Goal: Transaction & Acquisition: Purchase product/service

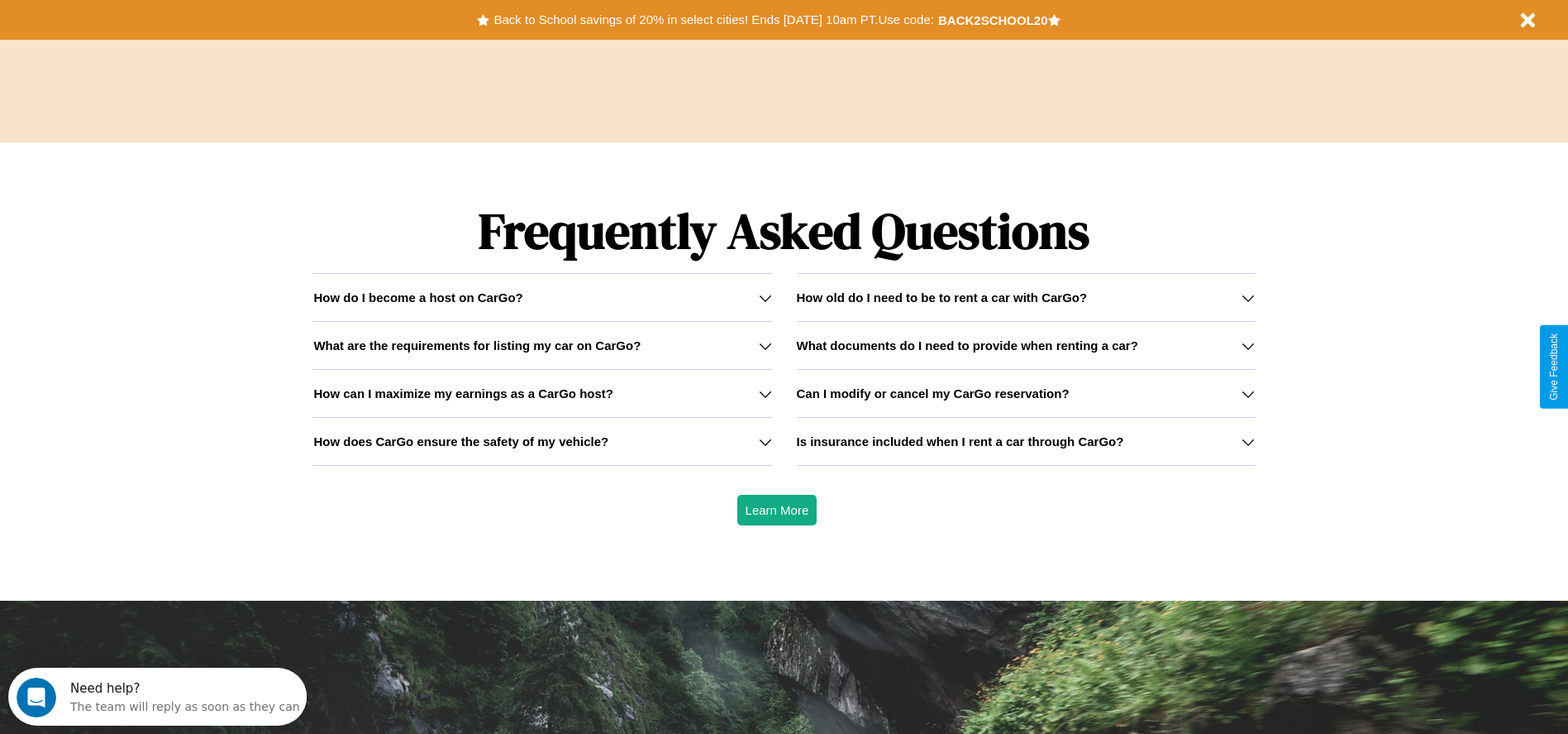
scroll to position [2373, 0]
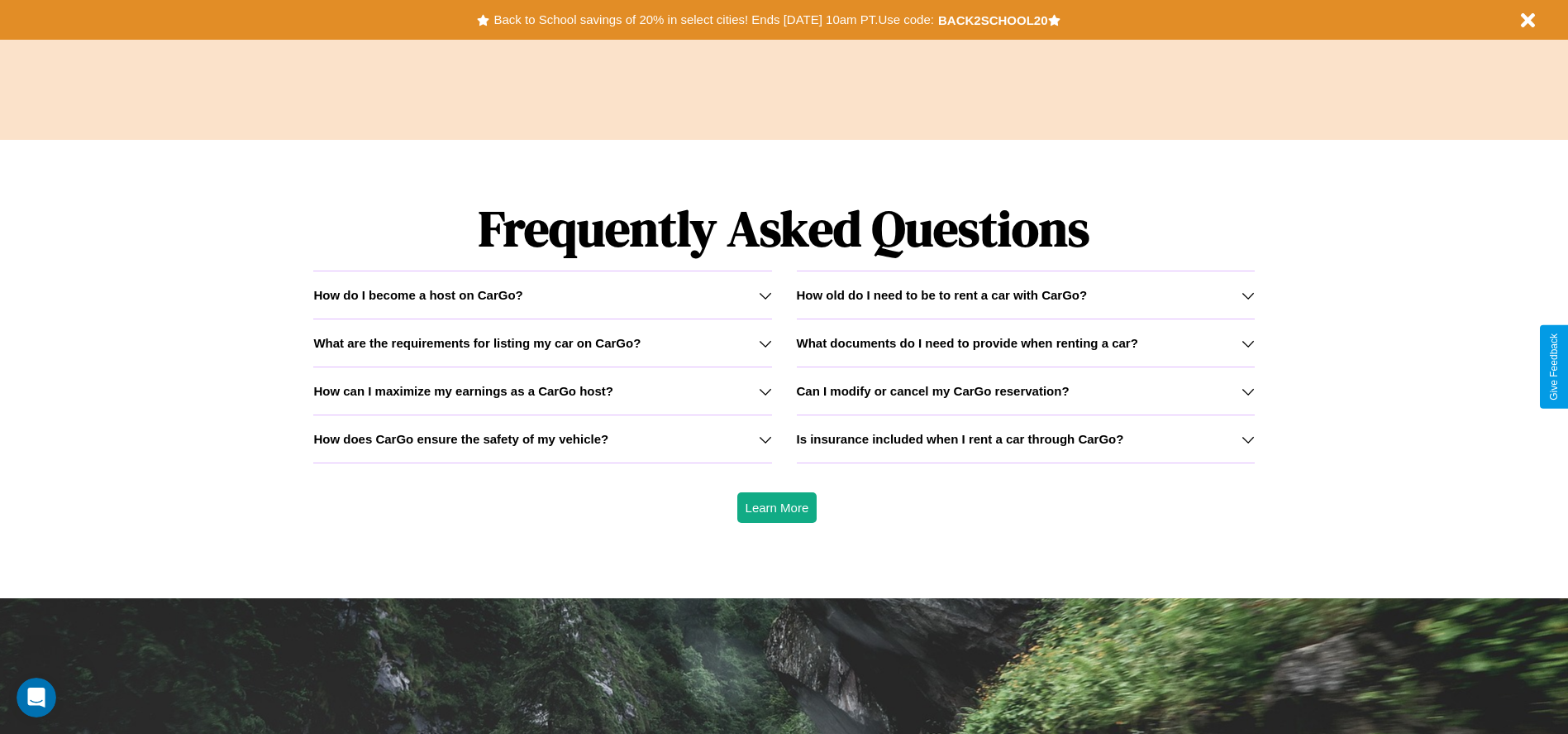
click at [542, 390] on h3 "How can I maximize my earnings as a CarGo host?" at bounding box center [463, 390] width 300 height 14
click at [765, 294] on icon at bounding box center [766, 295] width 13 height 13
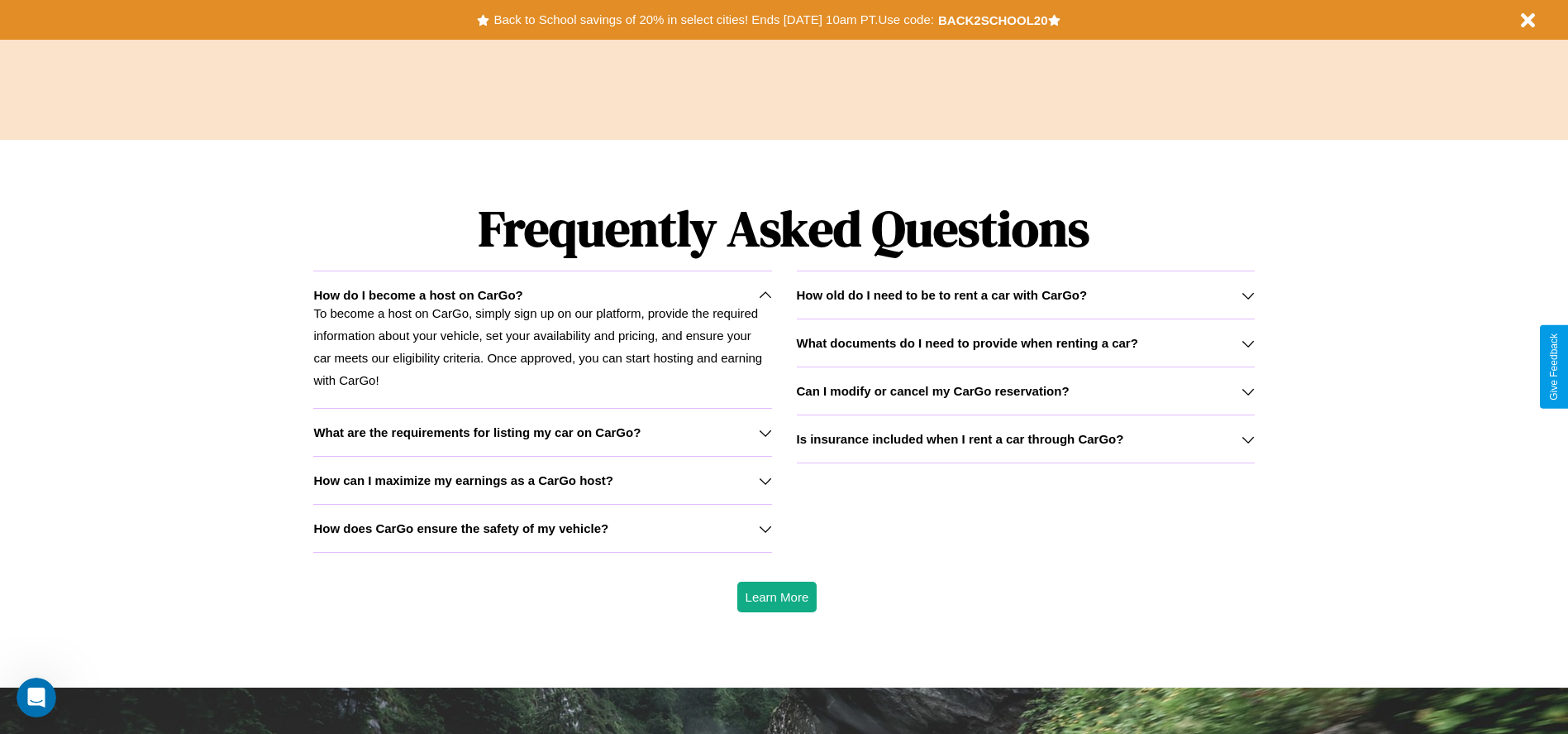
click at [765, 527] on icon at bounding box center [766, 528] width 13 height 13
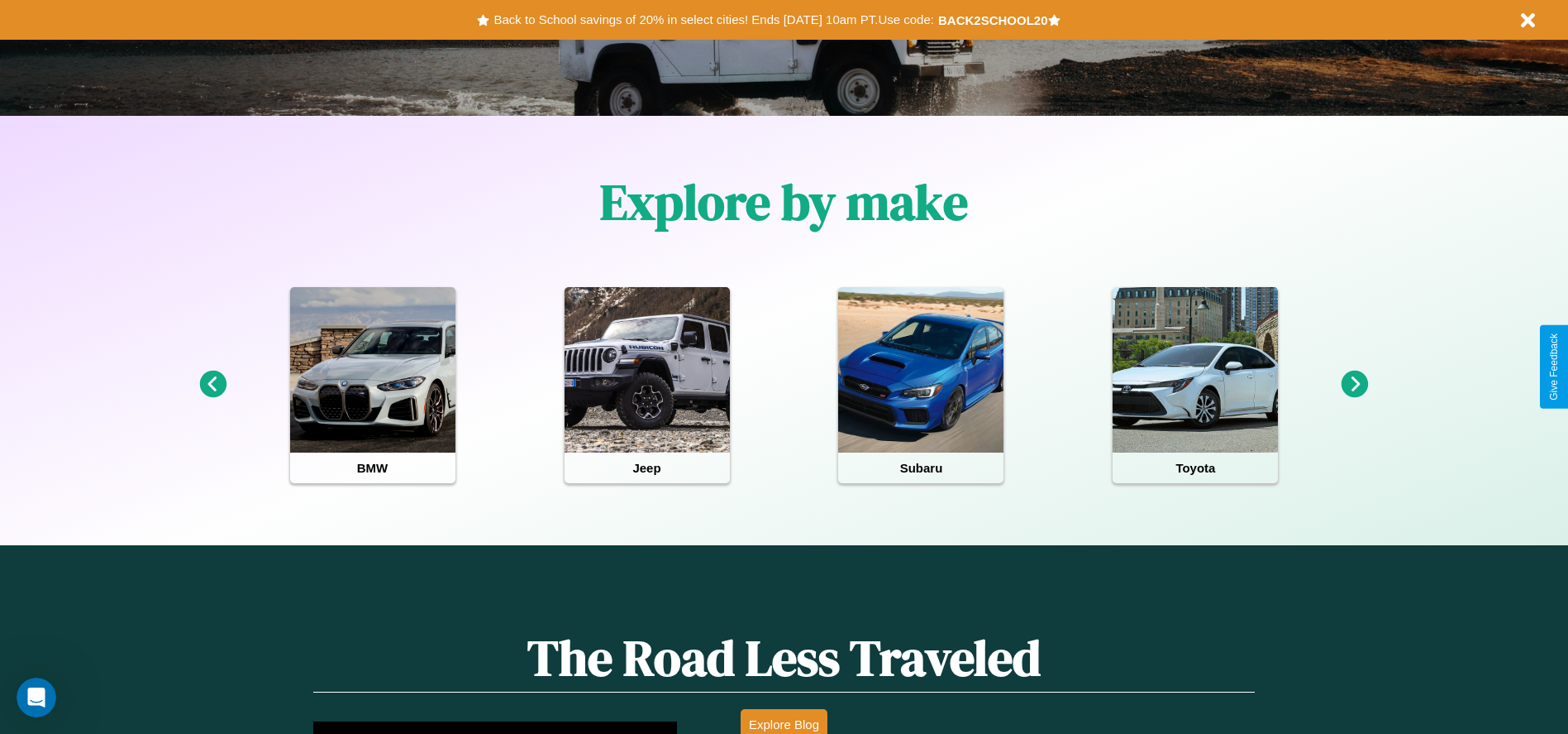
scroll to position [343, 0]
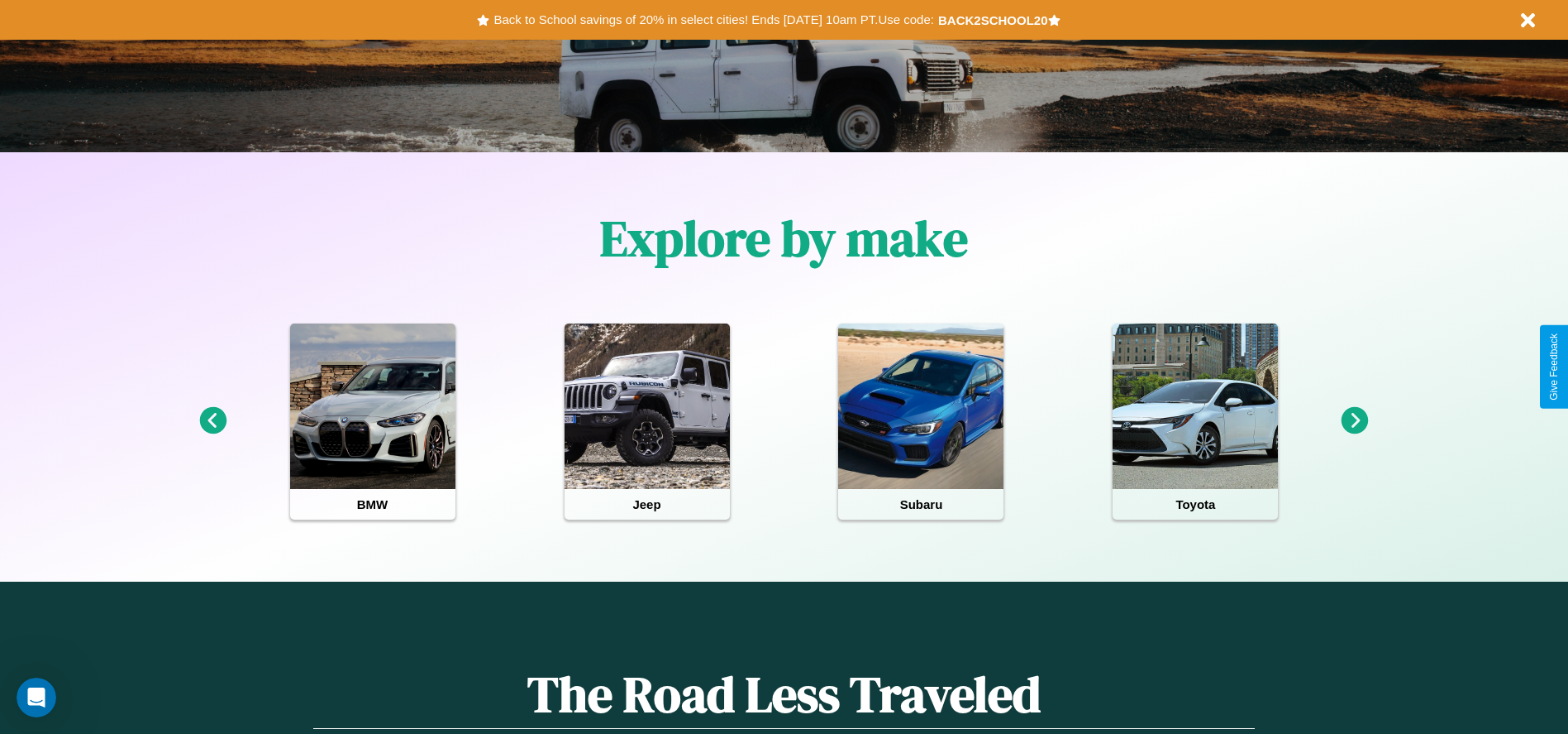
click at [1355, 421] on icon at bounding box center [1355, 420] width 27 height 27
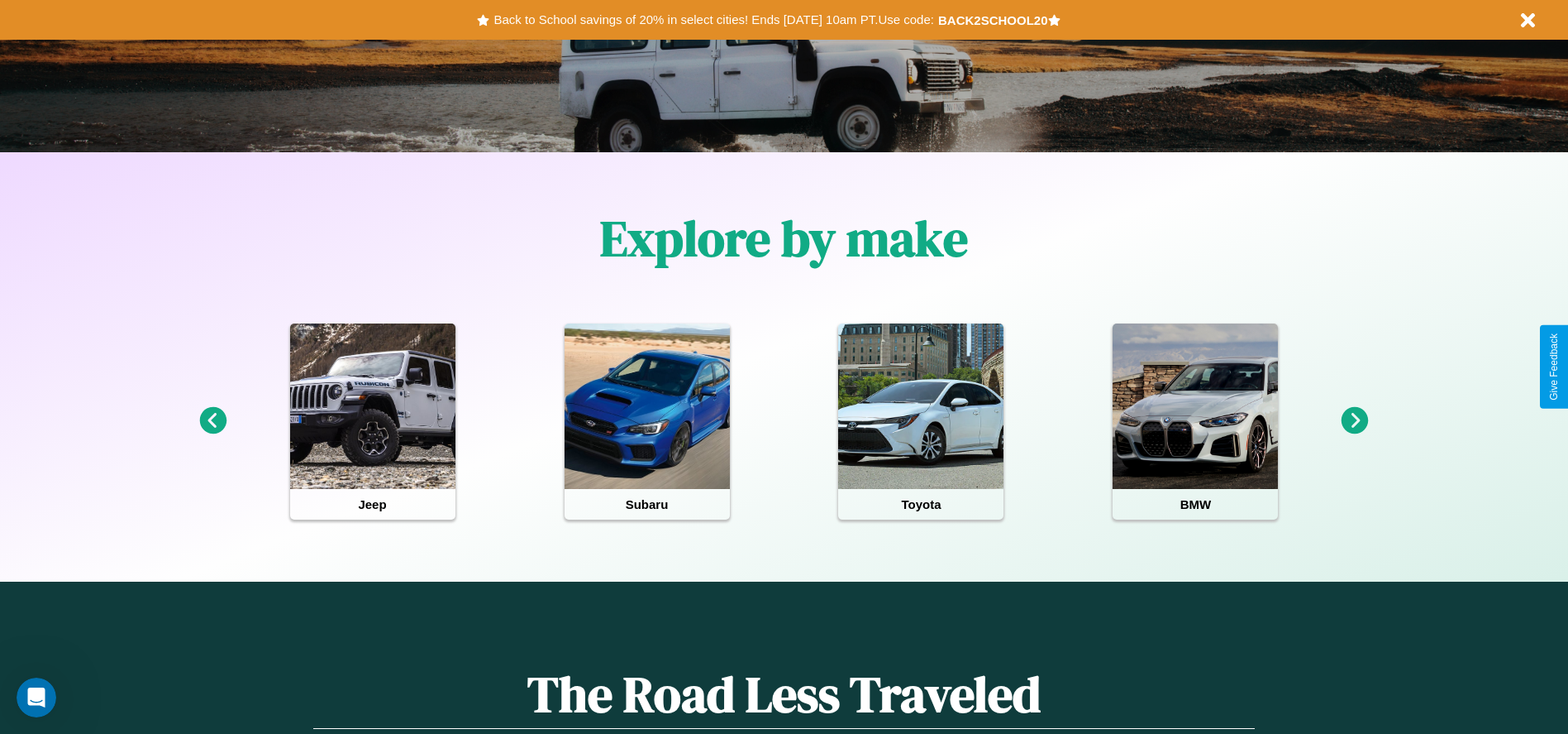
click at [1355, 421] on icon at bounding box center [1355, 420] width 27 height 27
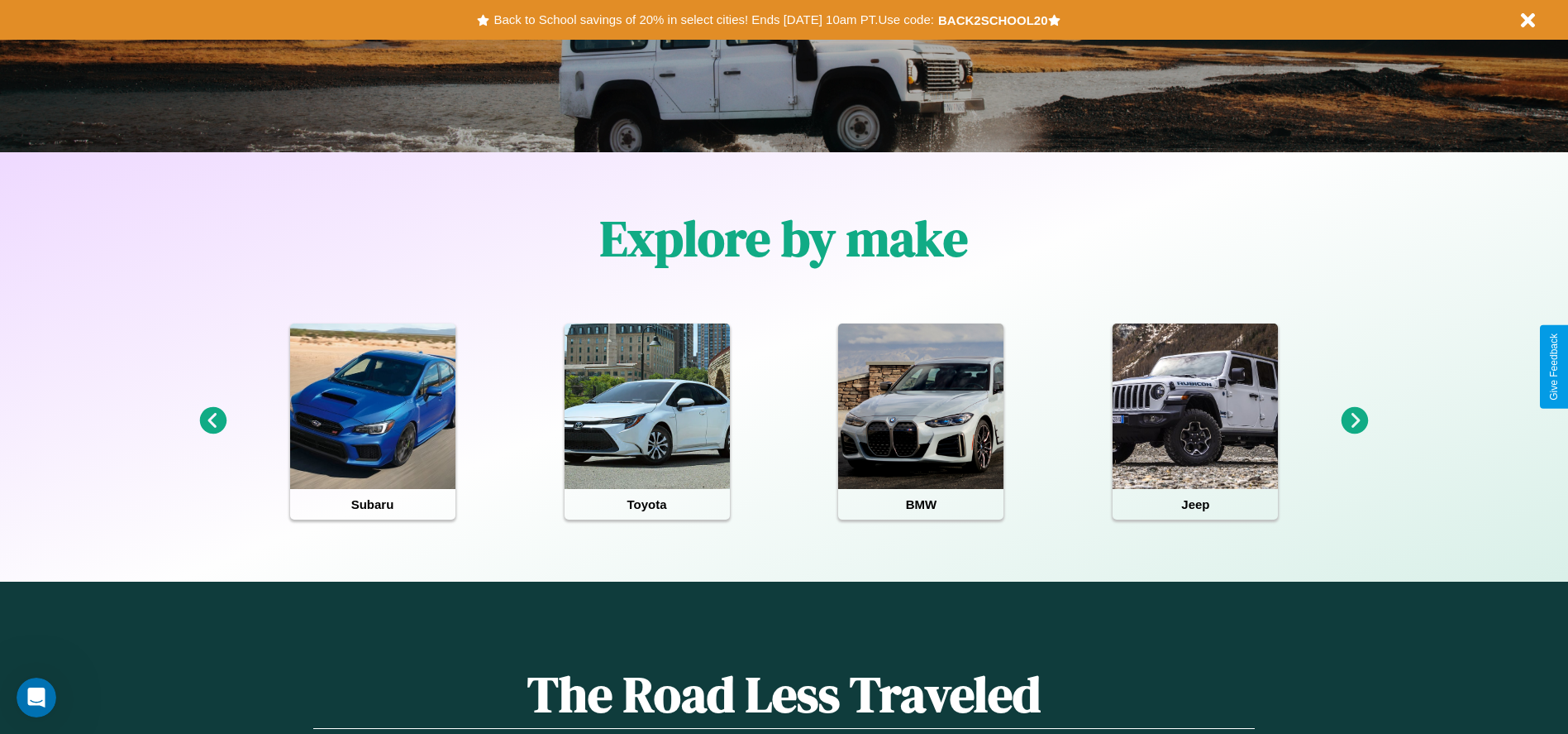
click at [1355, 421] on icon at bounding box center [1355, 420] width 27 height 27
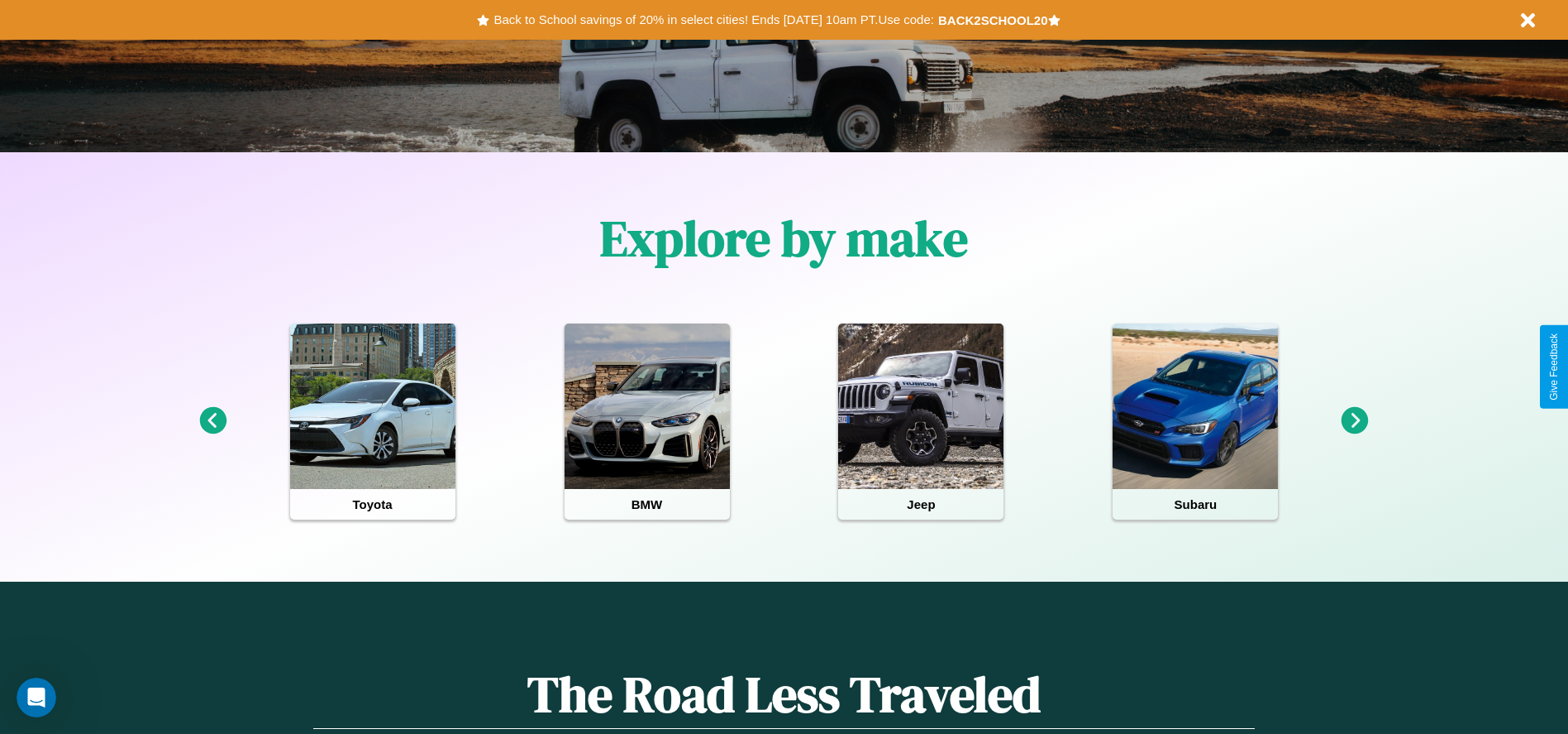
click at [1355, 421] on icon at bounding box center [1355, 420] width 27 height 27
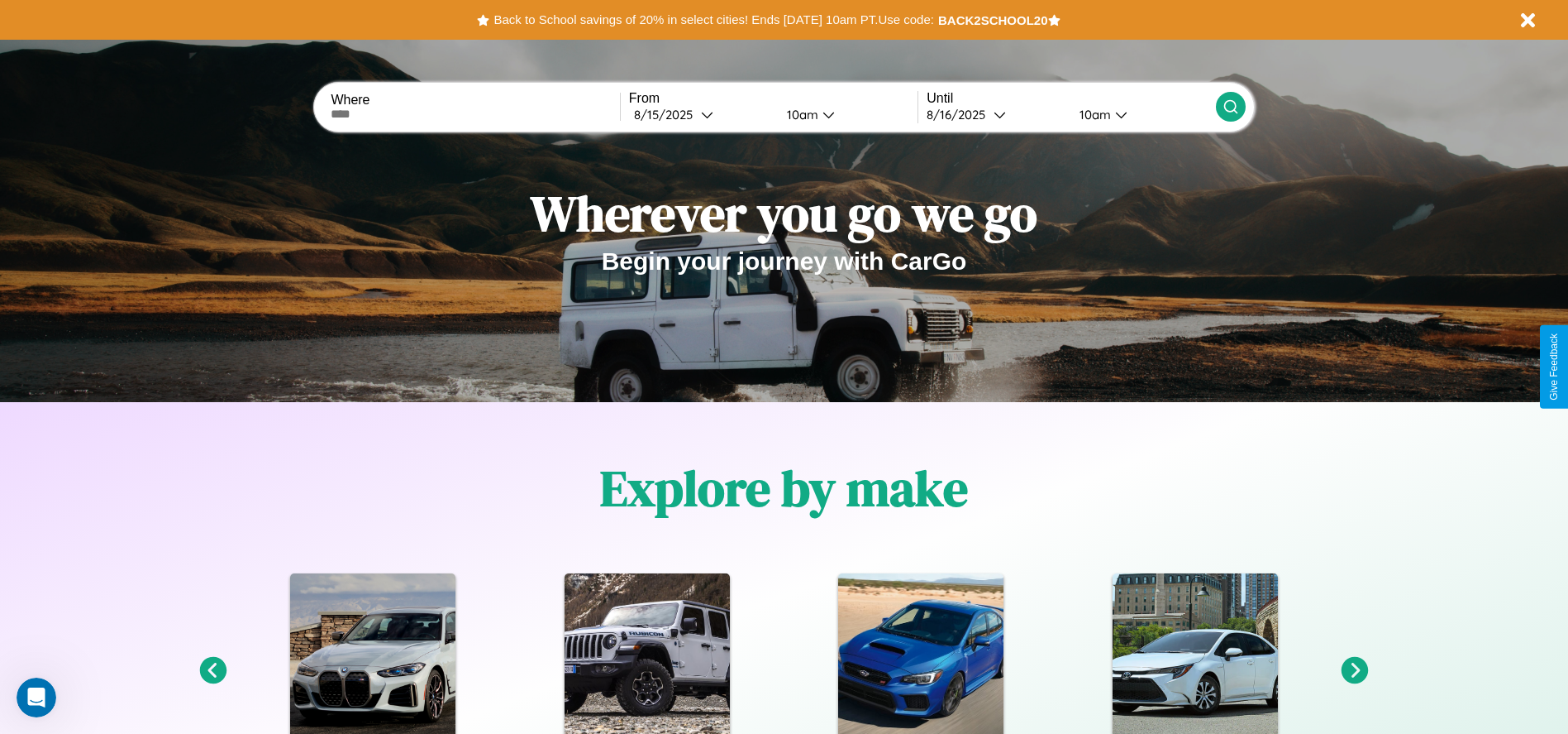
scroll to position [0, 0]
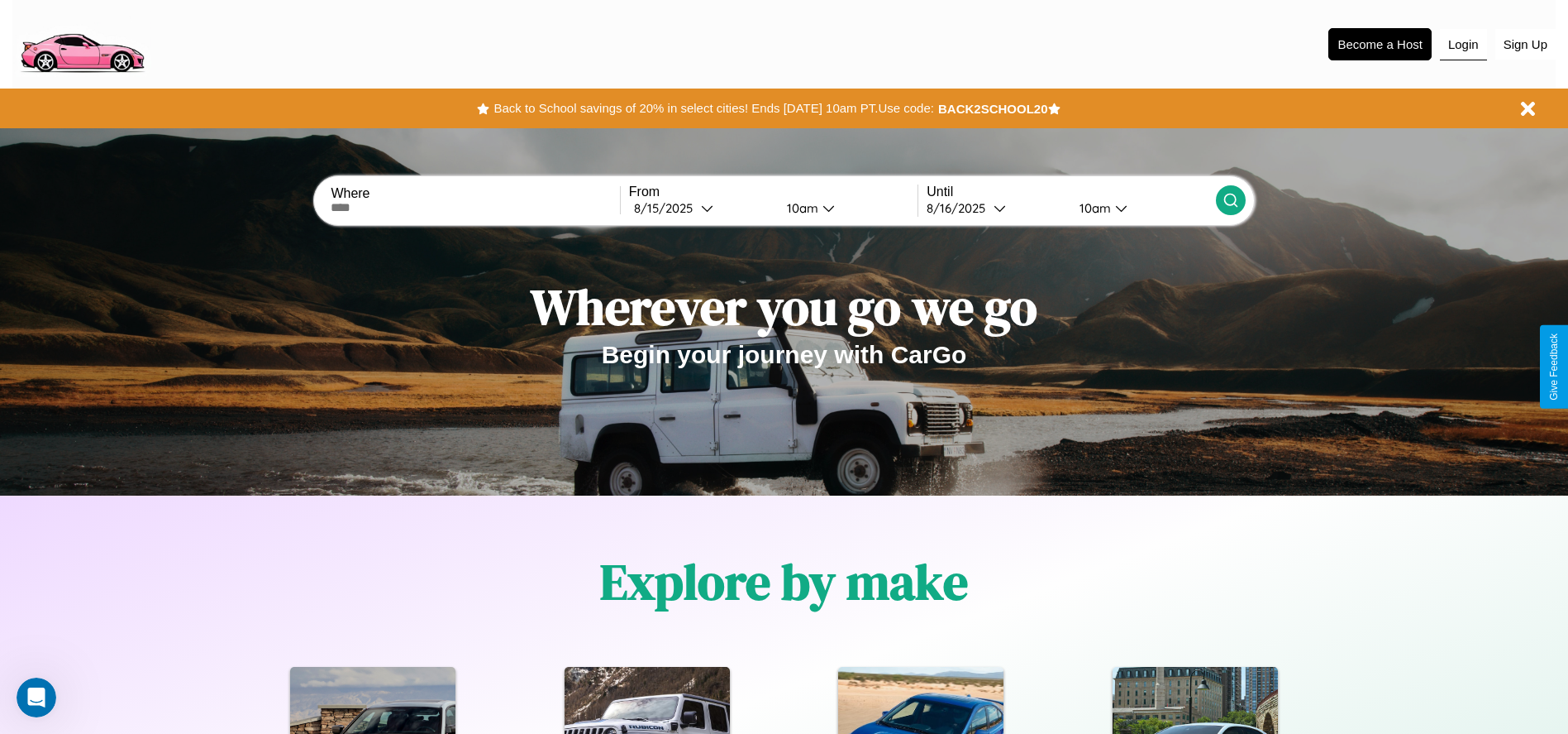
click at [1464, 44] on button "Login" at bounding box center [1464, 44] width 47 height 31
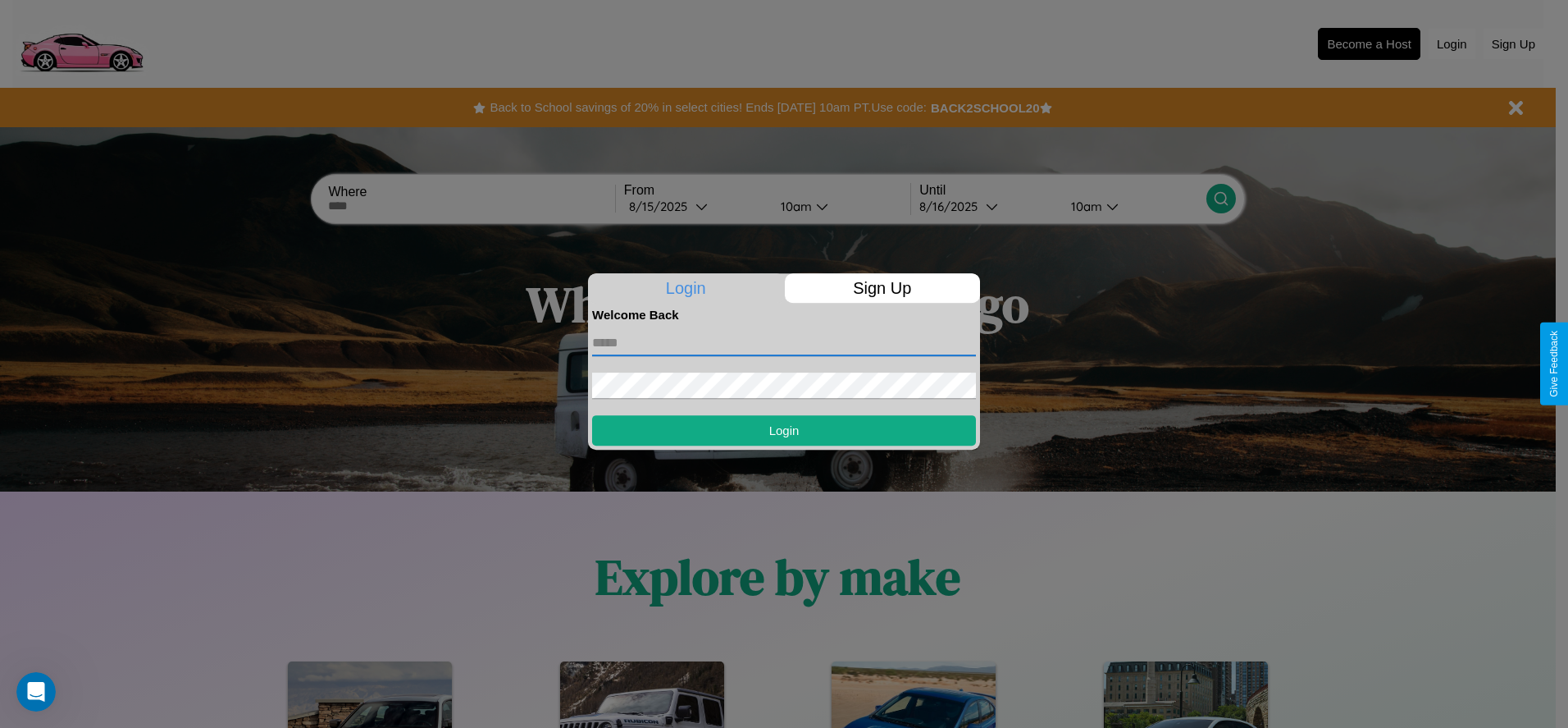
click at [784, 342] on input "text" at bounding box center [784, 343] width 384 height 26
type input "**********"
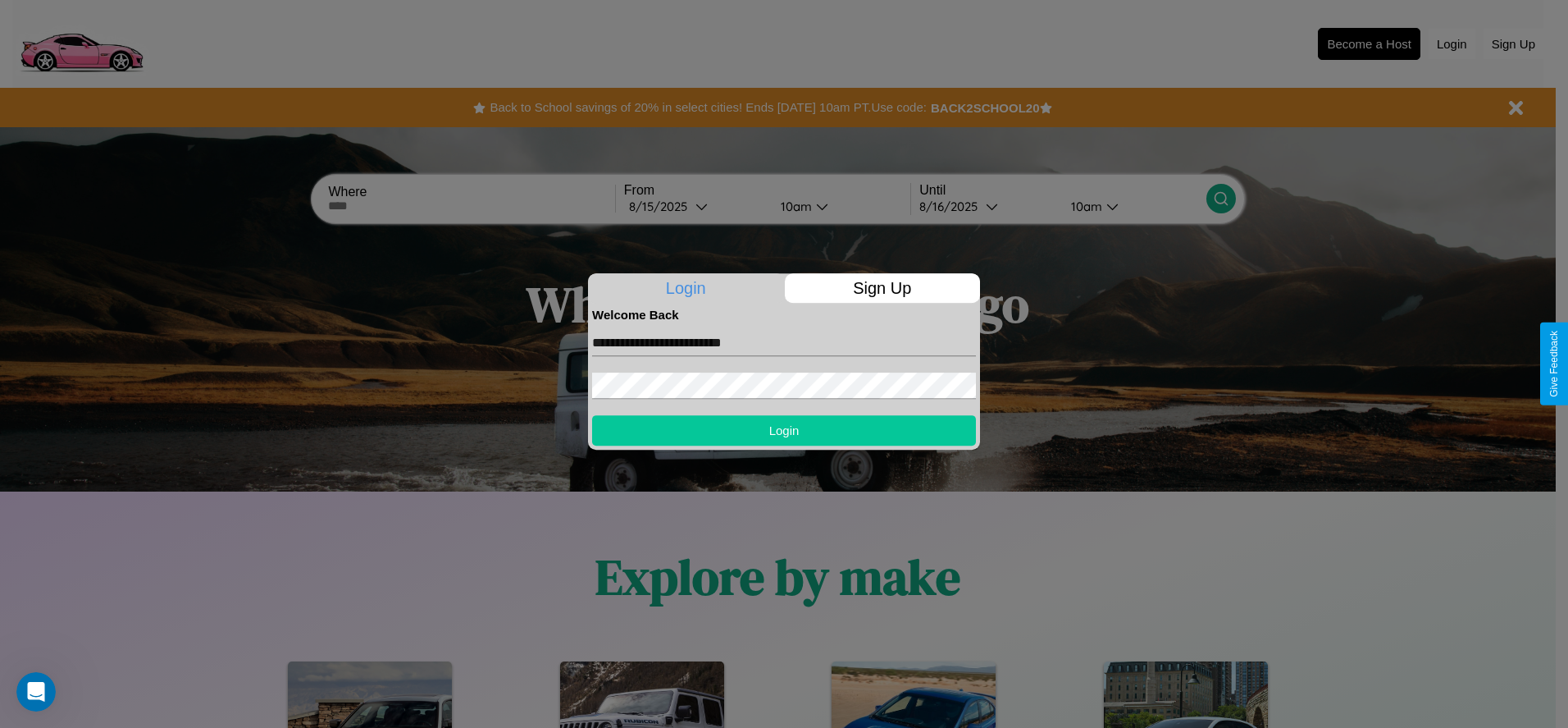
click at [784, 430] on button "Login" at bounding box center [784, 430] width 384 height 31
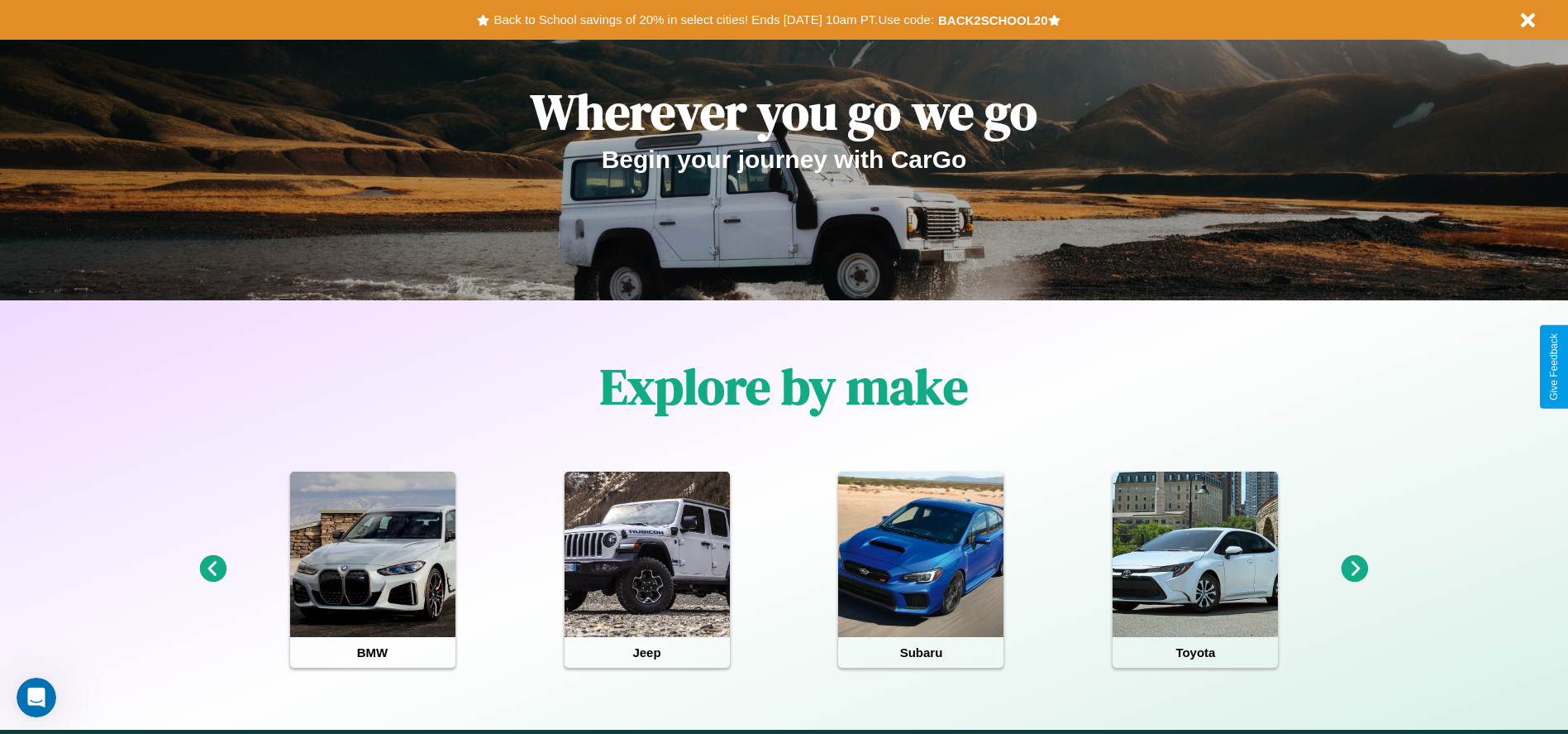
scroll to position [343, 0]
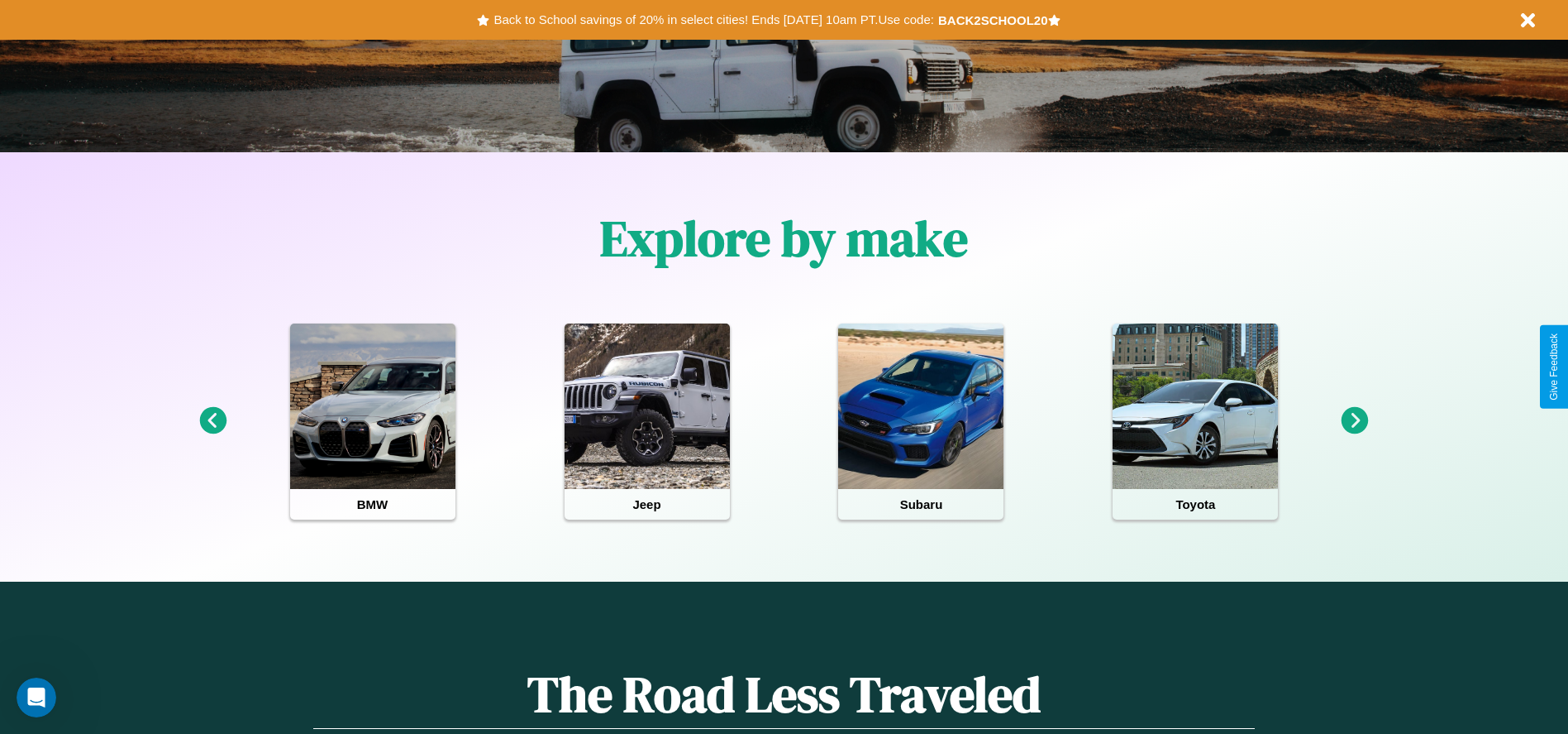
click at [1355, 421] on icon at bounding box center [1355, 420] width 27 height 27
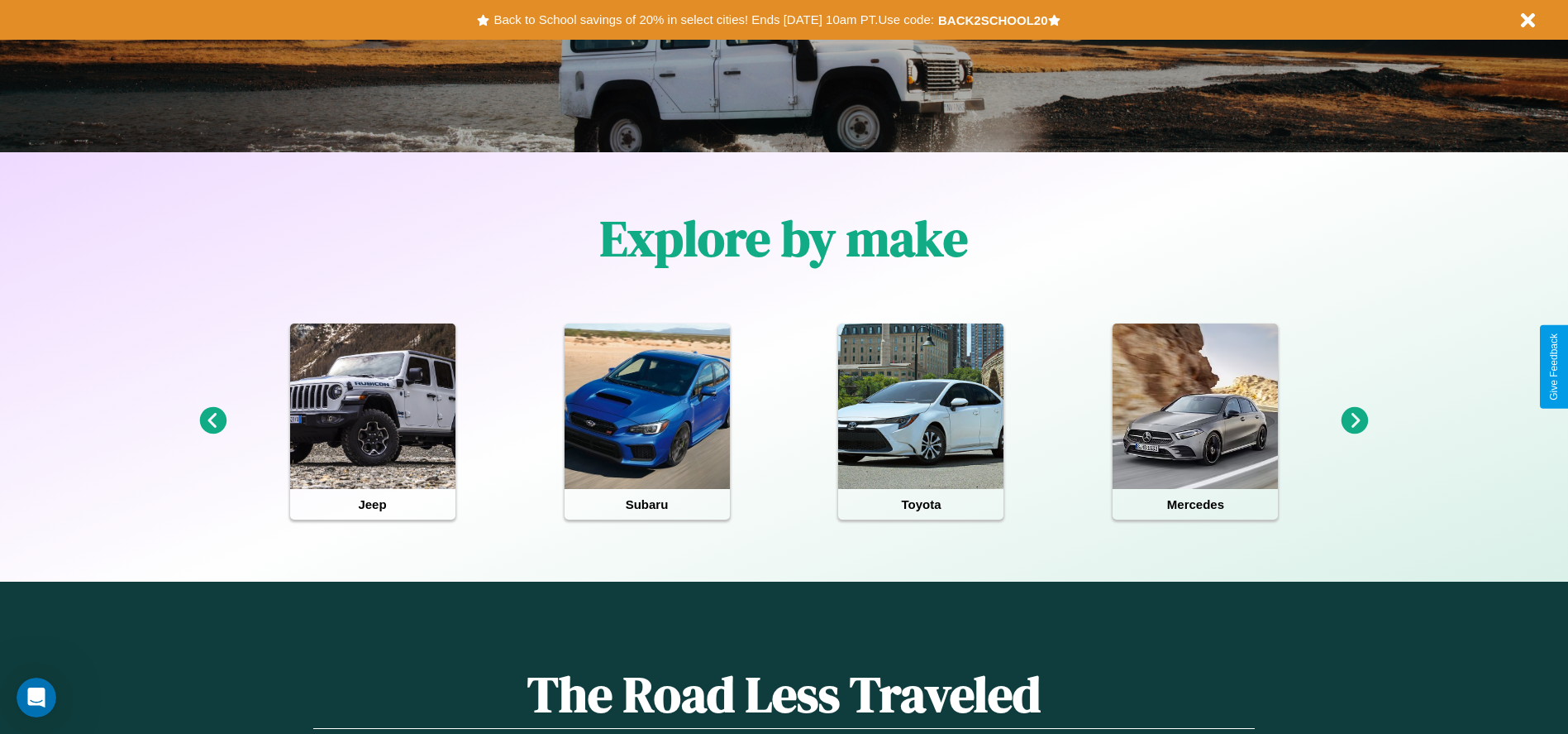
click at [1355, 421] on icon at bounding box center [1355, 420] width 27 height 27
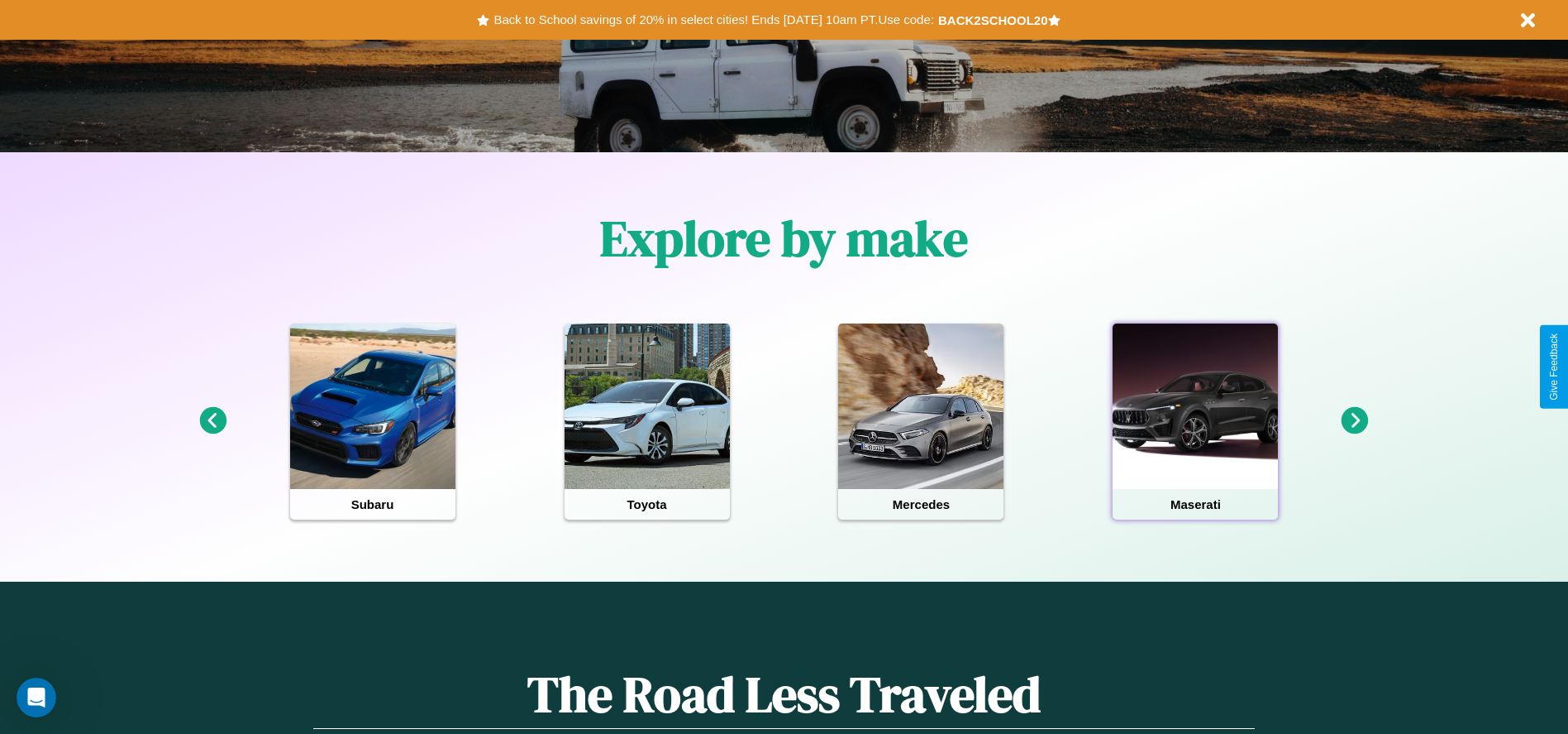
click at [1196, 421] on div at bounding box center [1196, 406] width 165 height 165
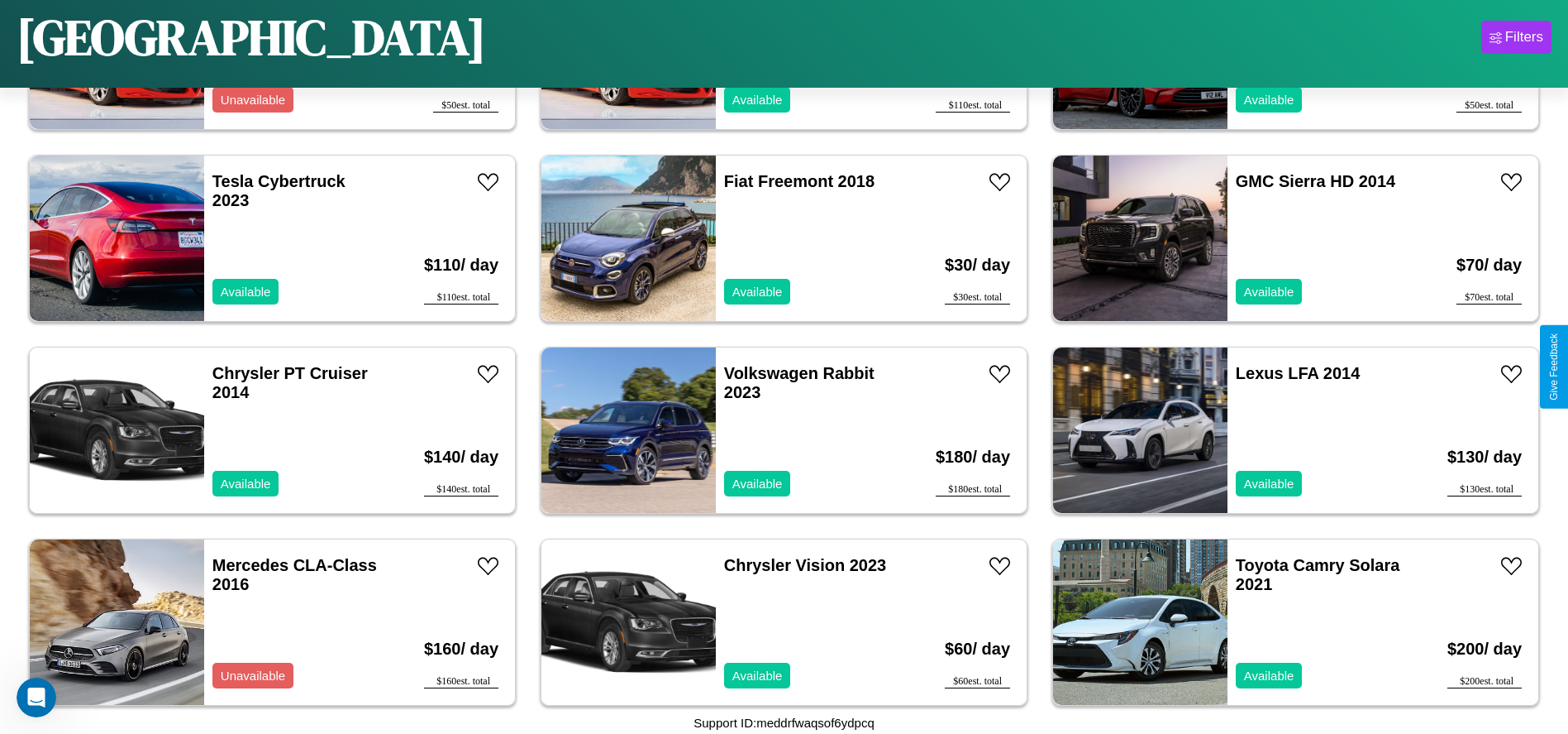
scroll to position [3063, 0]
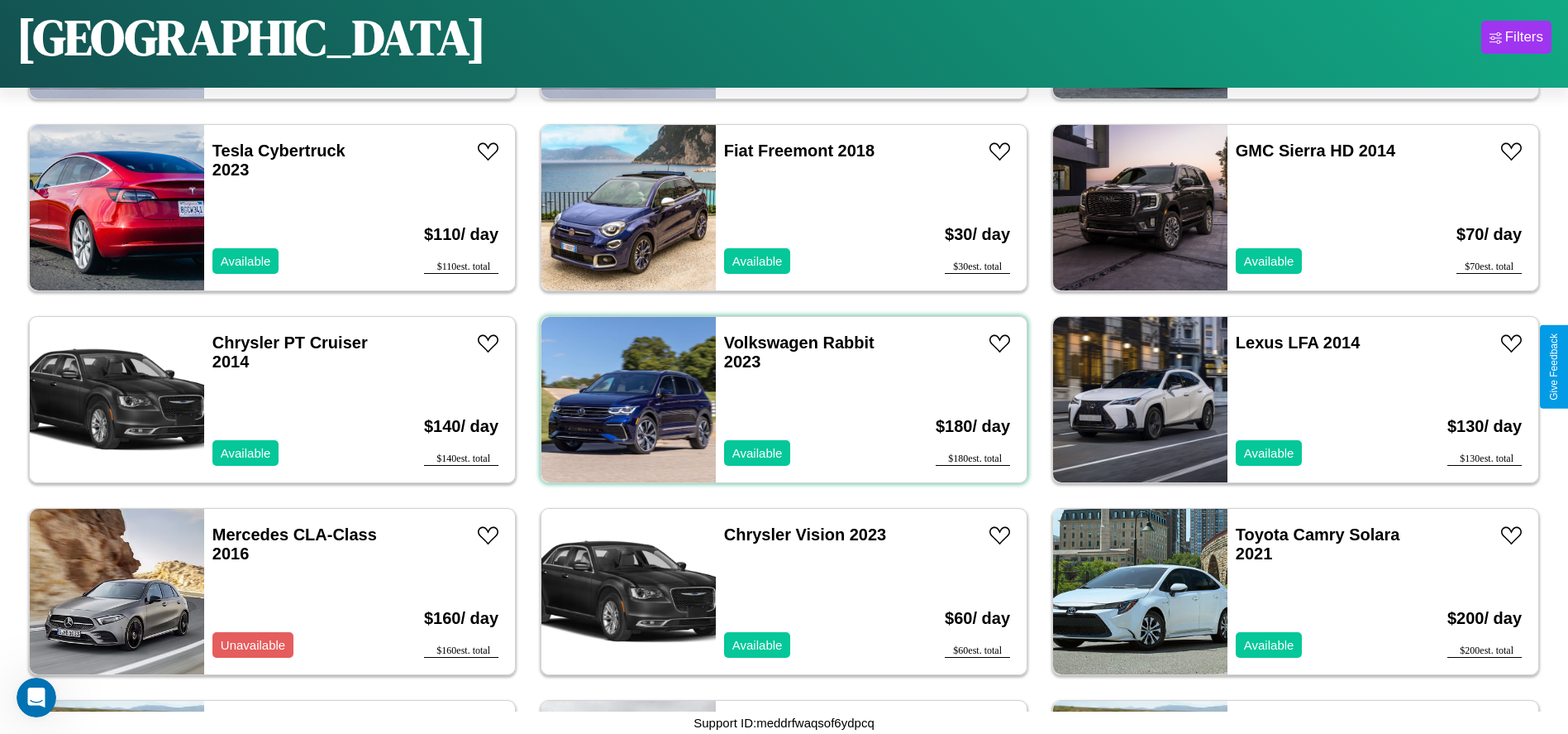
click at [778, 399] on div "Volkswagen Rabbit 2023 Available" at bounding box center [811, 399] width 191 height 165
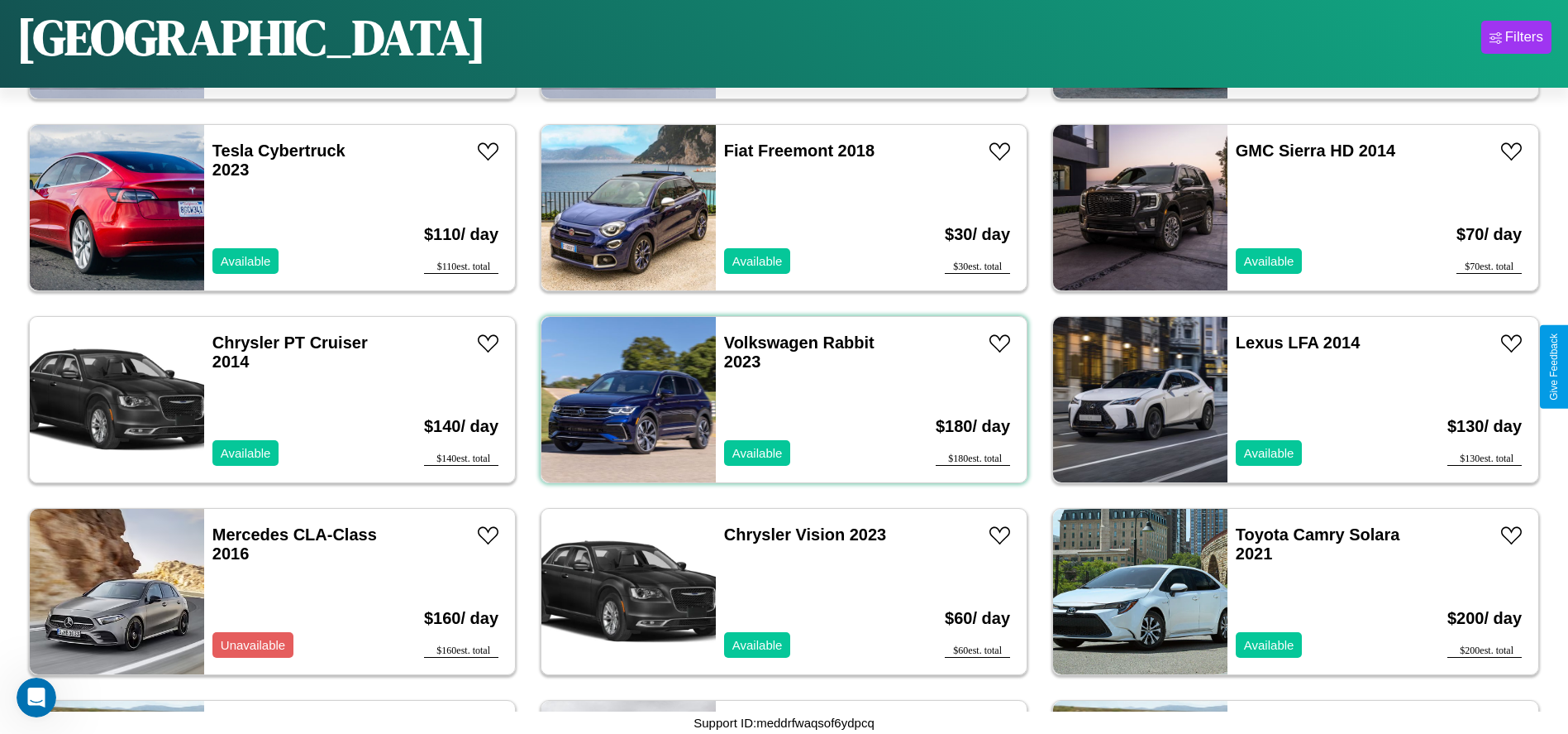
click at [778, 399] on div "Volkswagen Rabbit 2023 Available" at bounding box center [811, 399] width 191 height 165
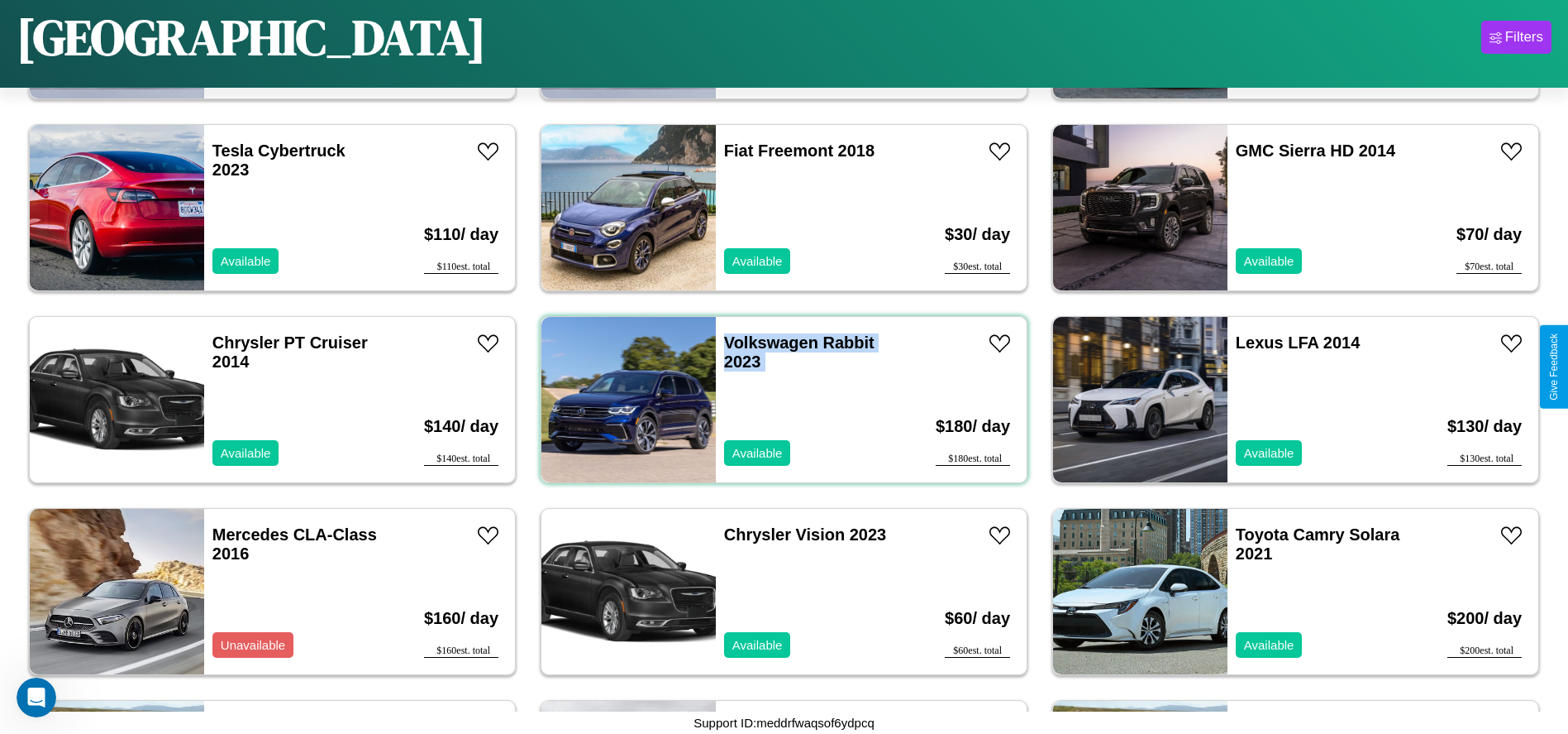
click at [778, 399] on div "Volkswagen Rabbit 2023 Available" at bounding box center [811, 399] width 191 height 165
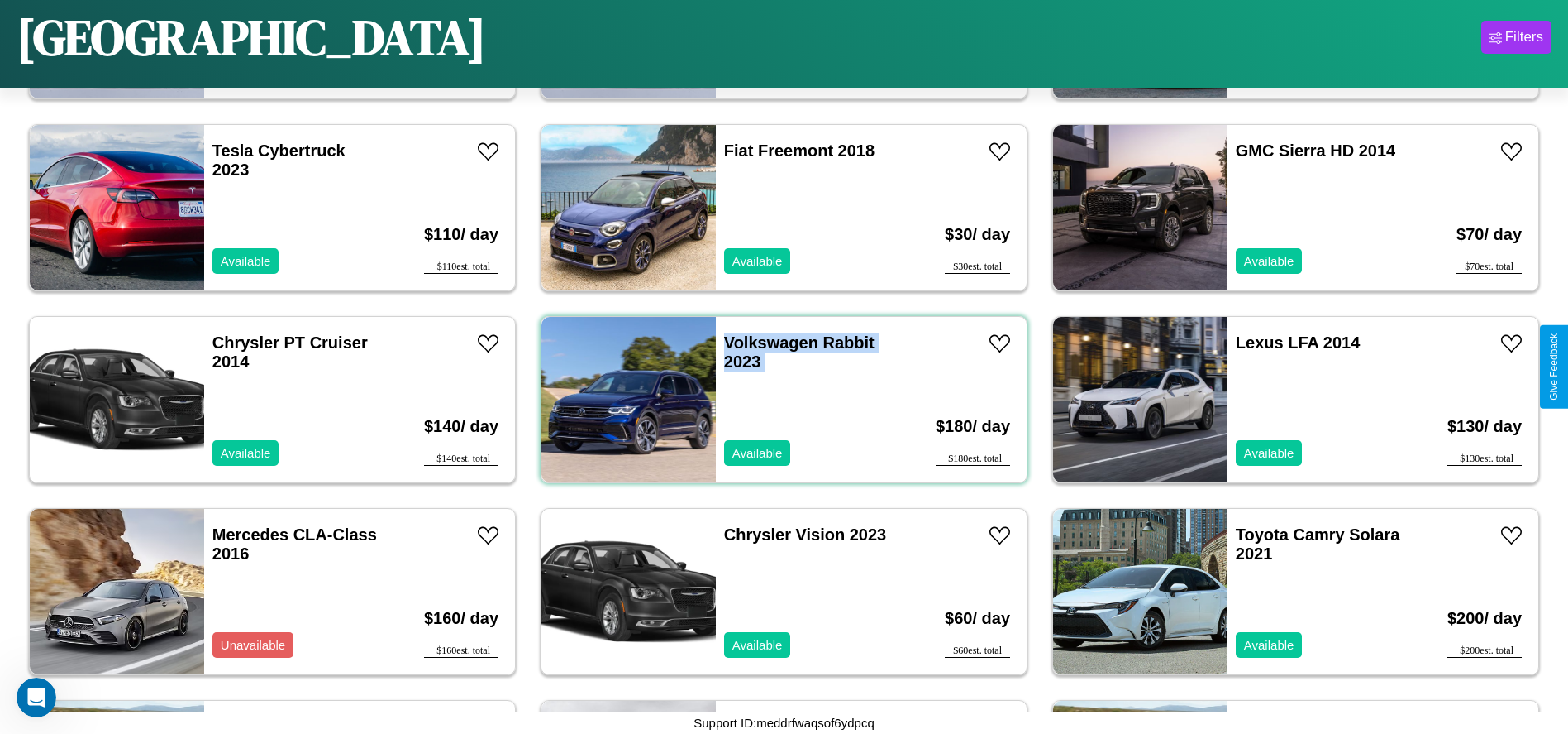
click at [778, 399] on div "Volkswagen Rabbit 2023 Available" at bounding box center [811, 399] width 191 height 165
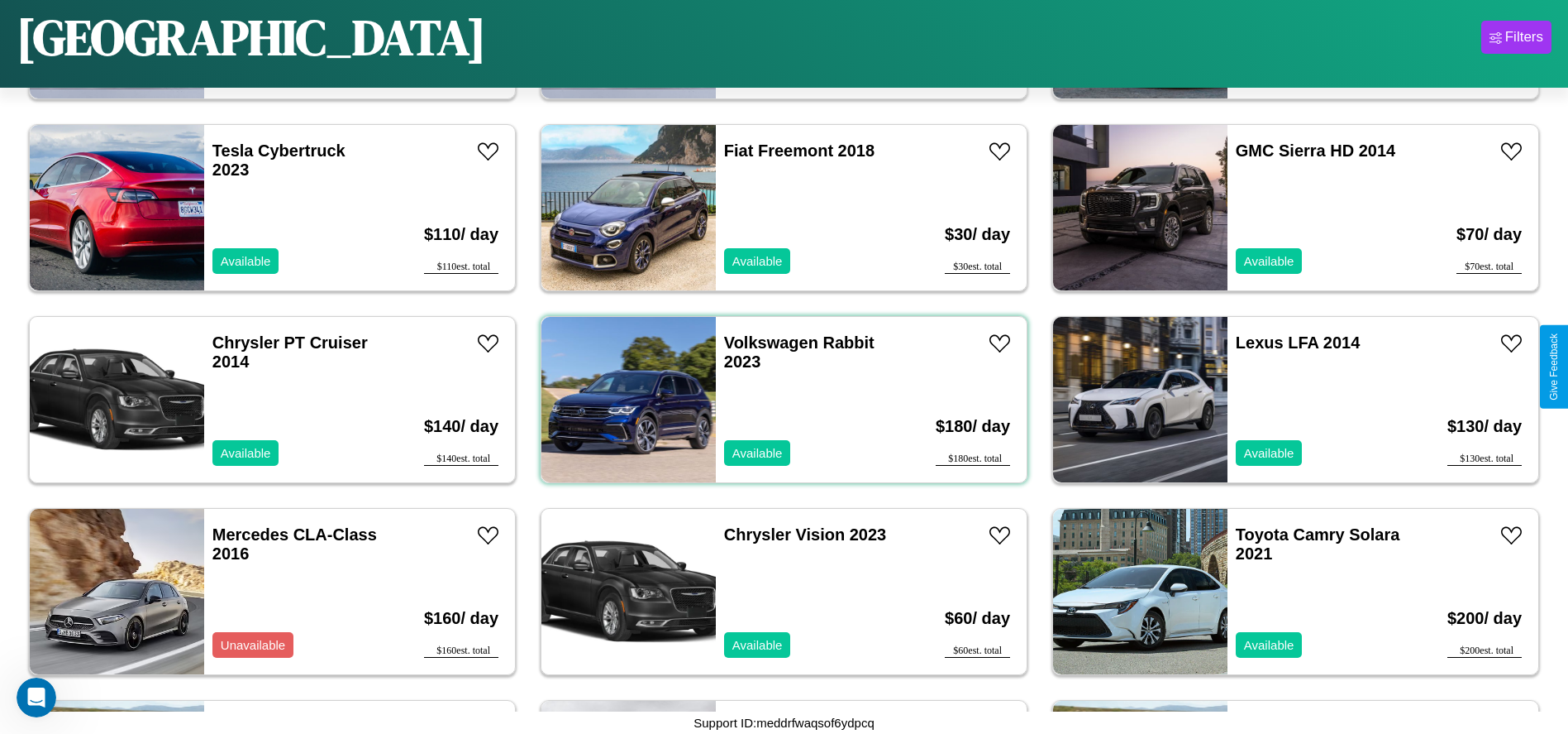
click at [778, 399] on div "Volkswagen Rabbit 2023 Available" at bounding box center [811, 399] width 191 height 165
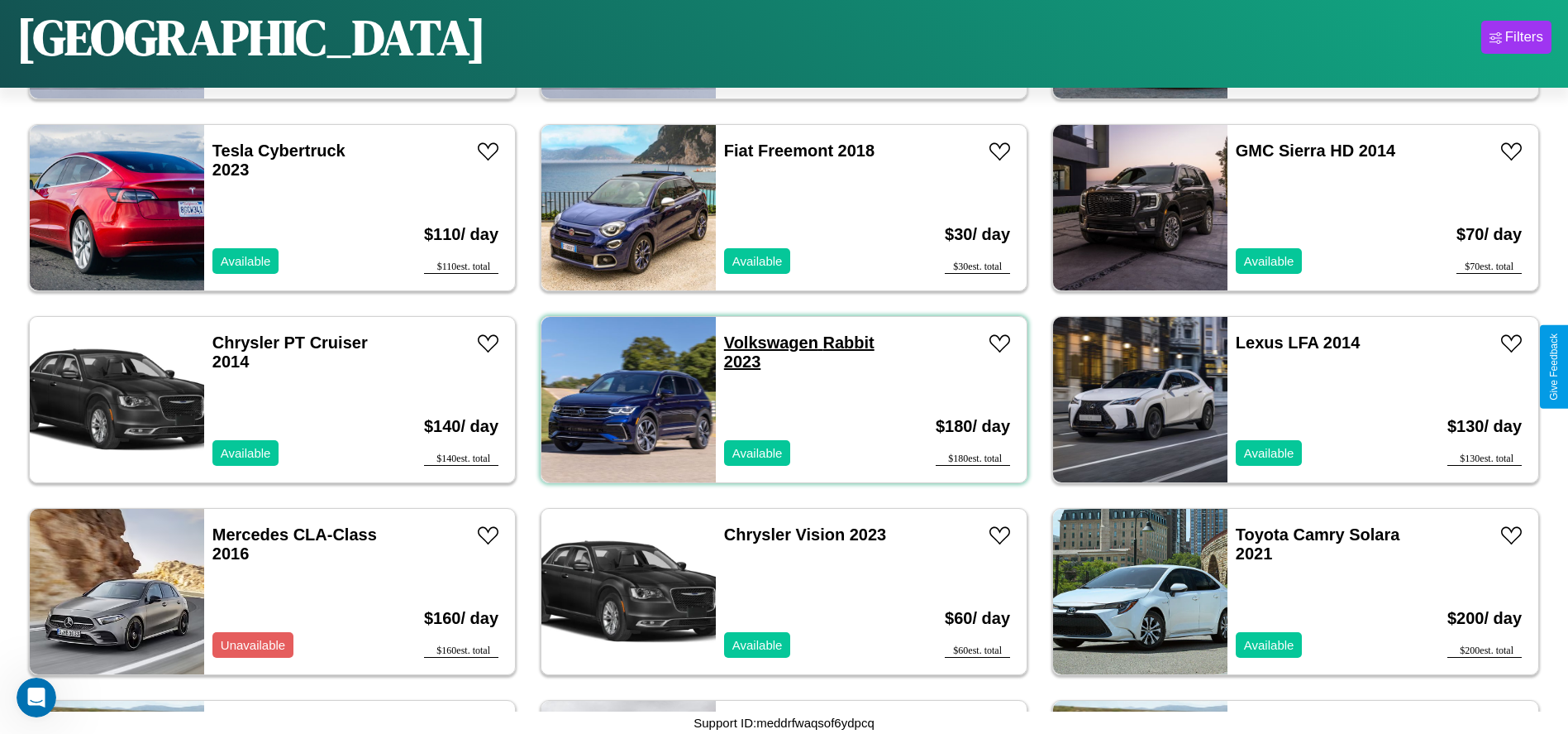
click at [765, 342] on link "Volkswagen Rabbit 2023" at bounding box center [800, 352] width 150 height 38
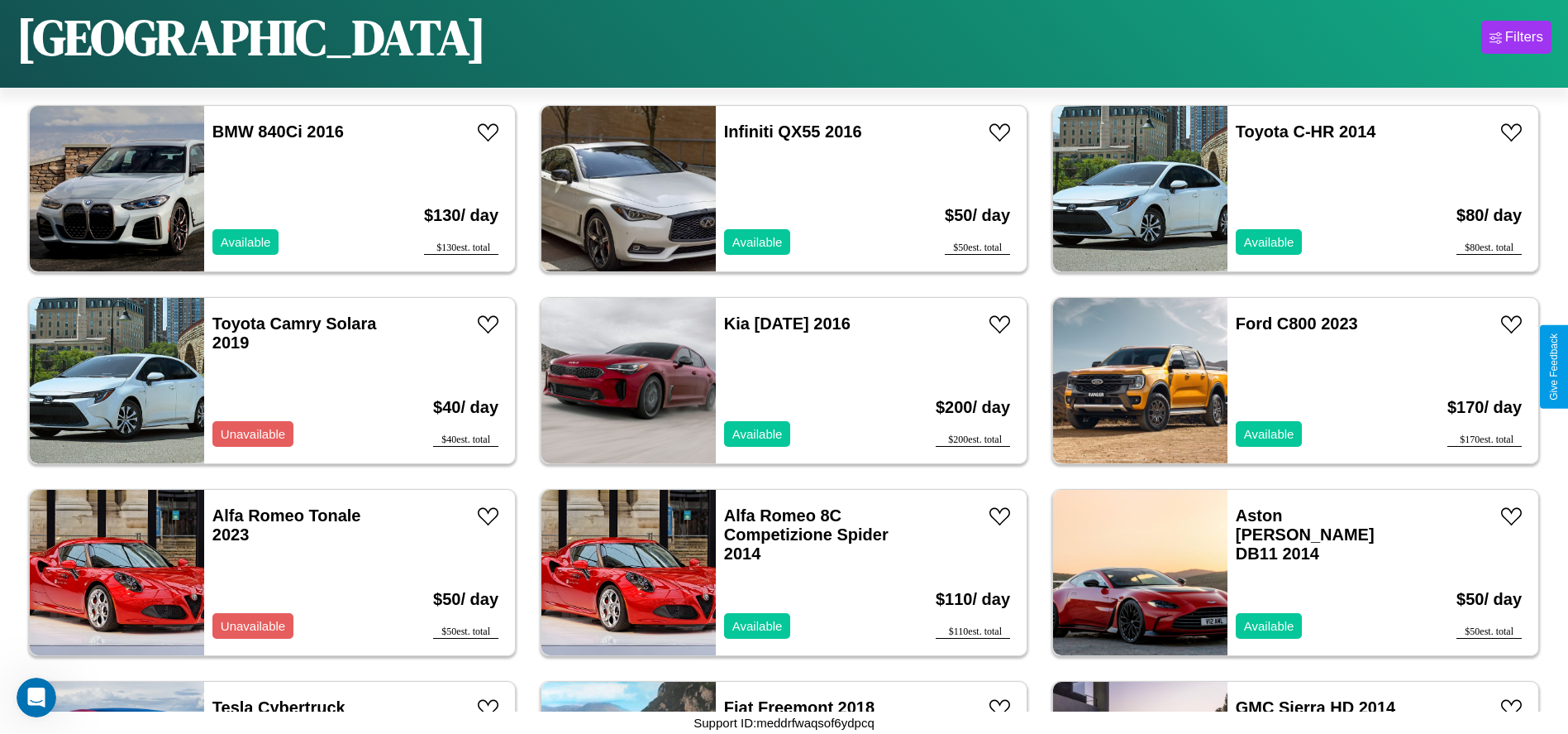
scroll to position [2487, 0]
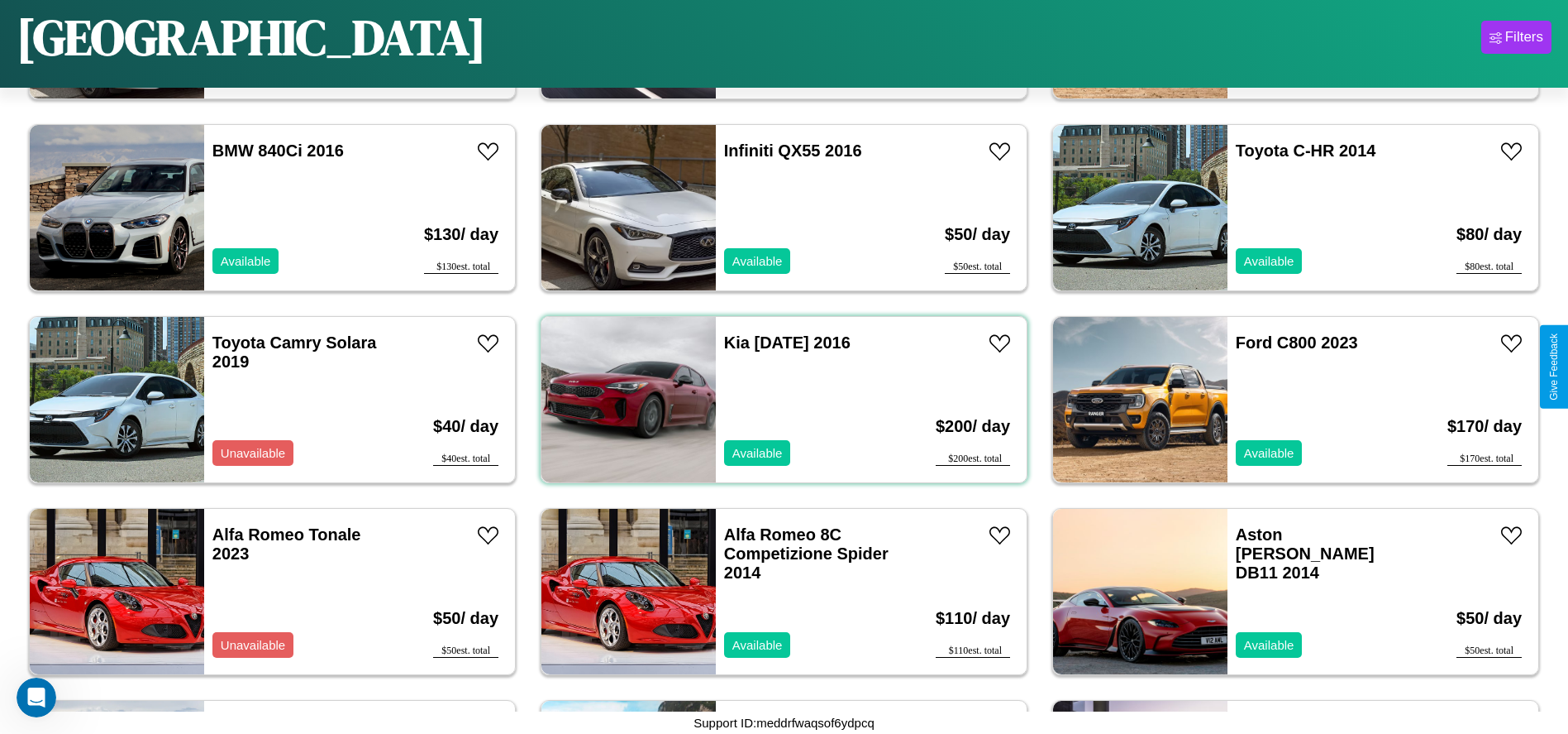
click at [778, 399] on div "Kia Carnival 2016 Available" at bounding box center [811, 399] width 191 height 165
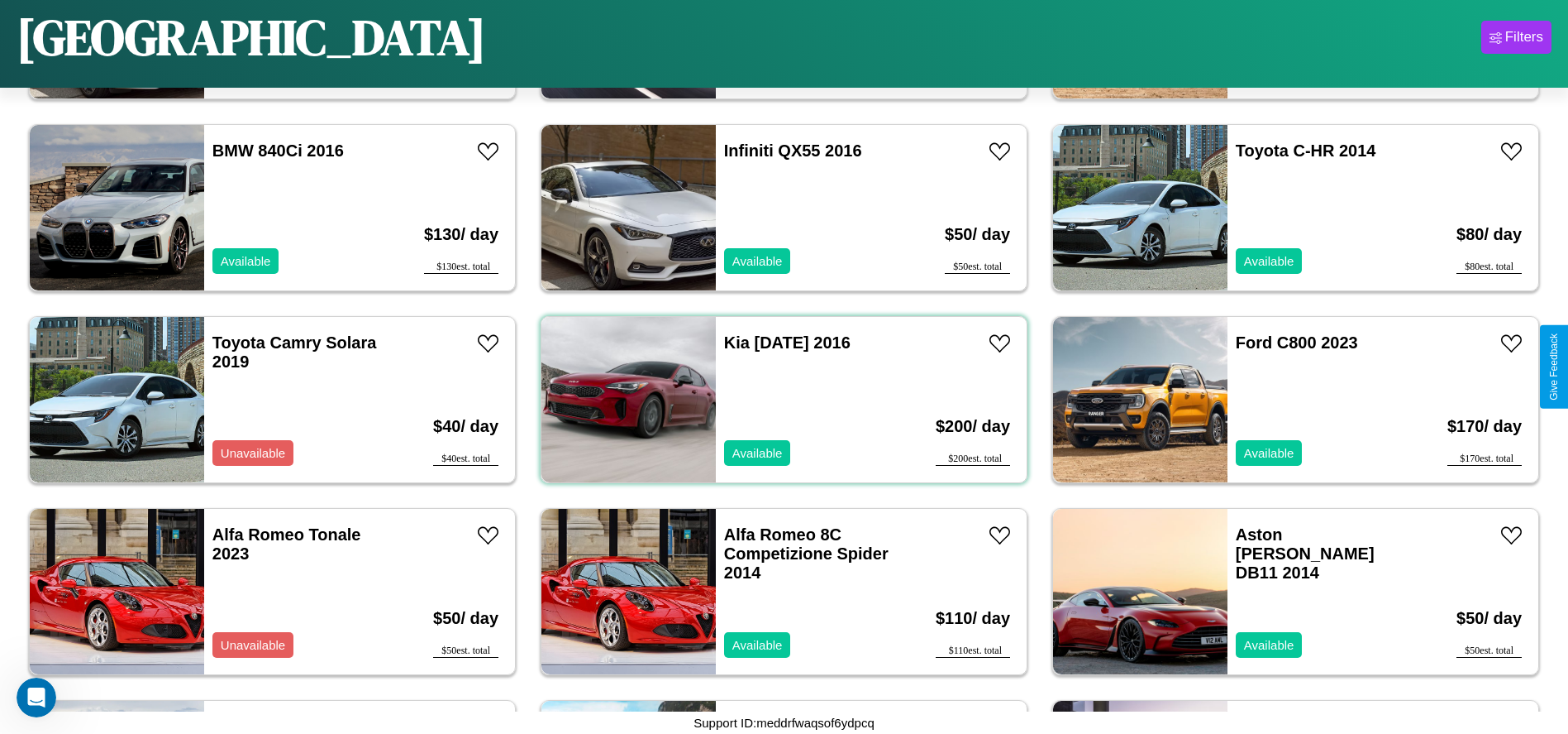
click at [778, 399] on div "Kia Carnival 2016 Available" at bounding box center [811, 399] width 191 height 165
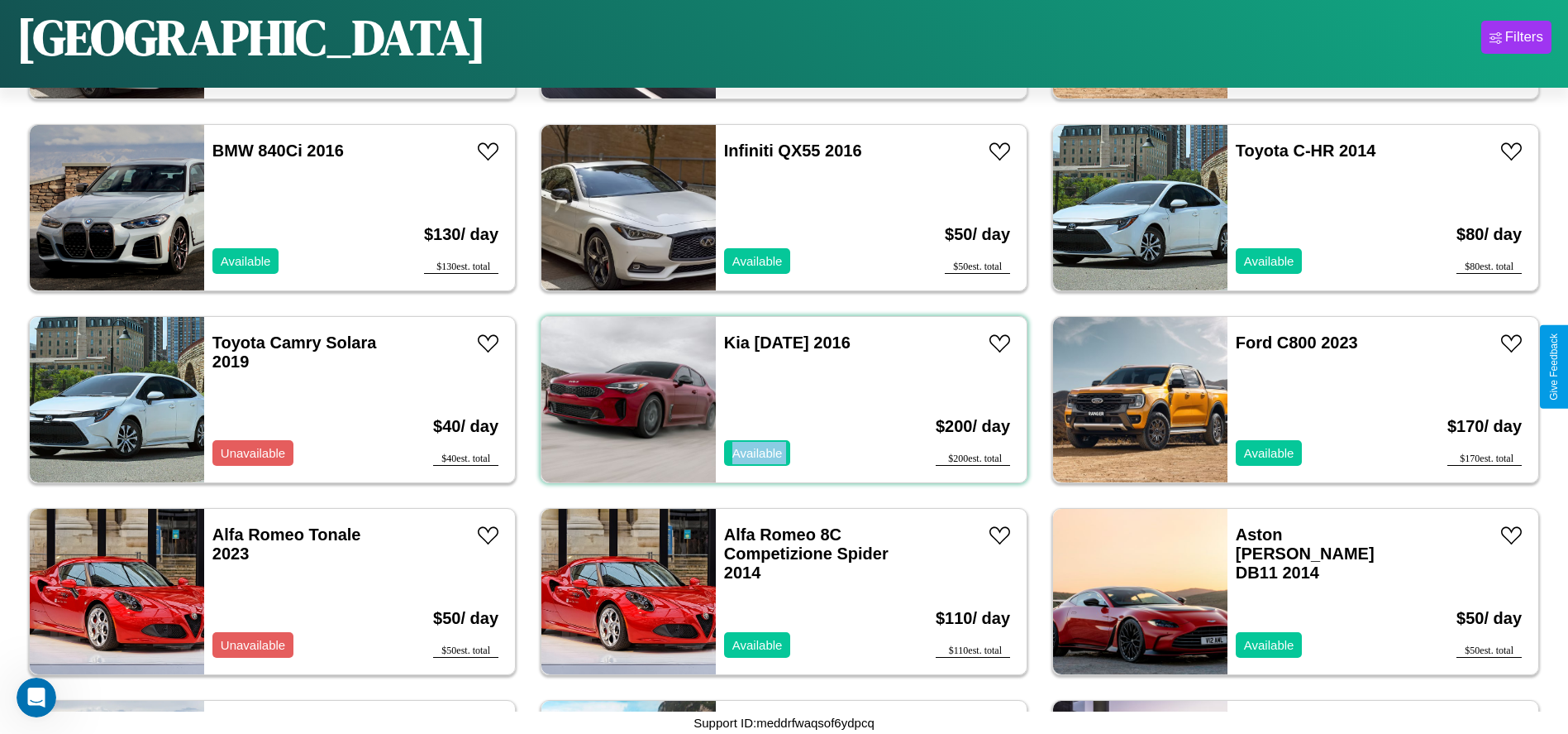
click at [778, 399] on div "Kia Carnival 2016 Available" at bounding box center [811, 399] width 191 height 165
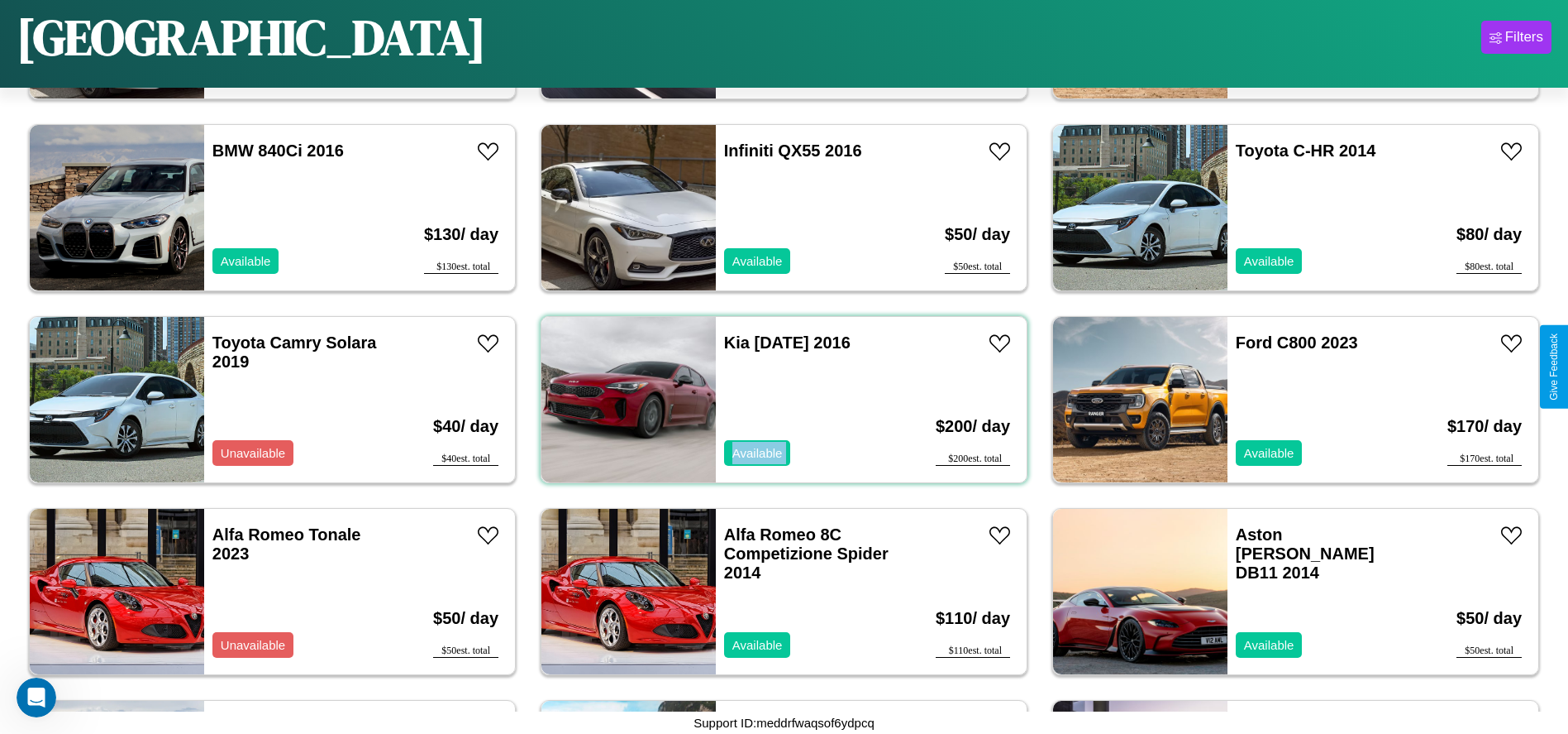
click at [778, 399] on div "Kia Carnival 2016 Available" at bounding box center [811, 399] width 191 height 165
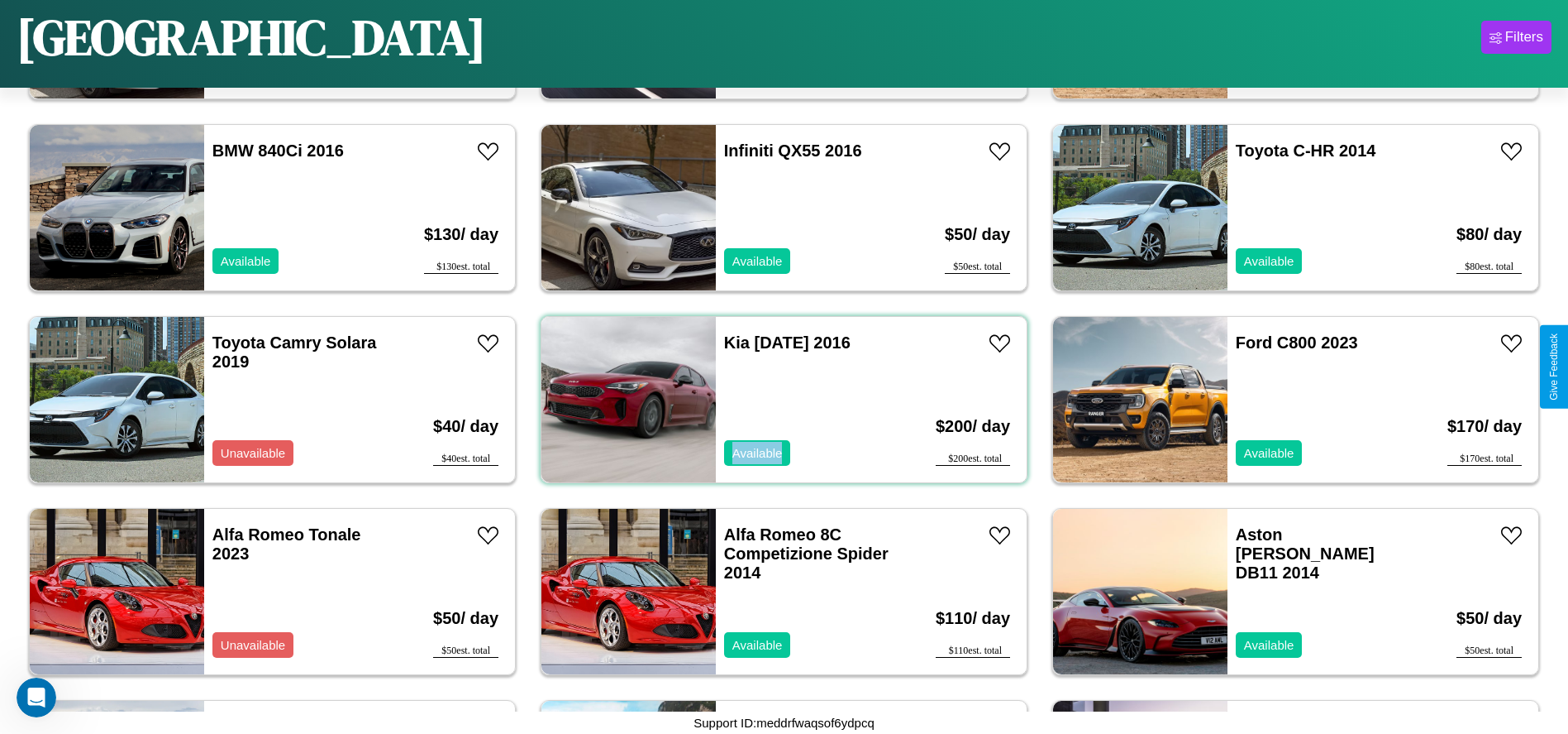
click at [778, 399] on div "Kia Carnival 2016 Available" at bounding box center [811, 399] width 191 height 165
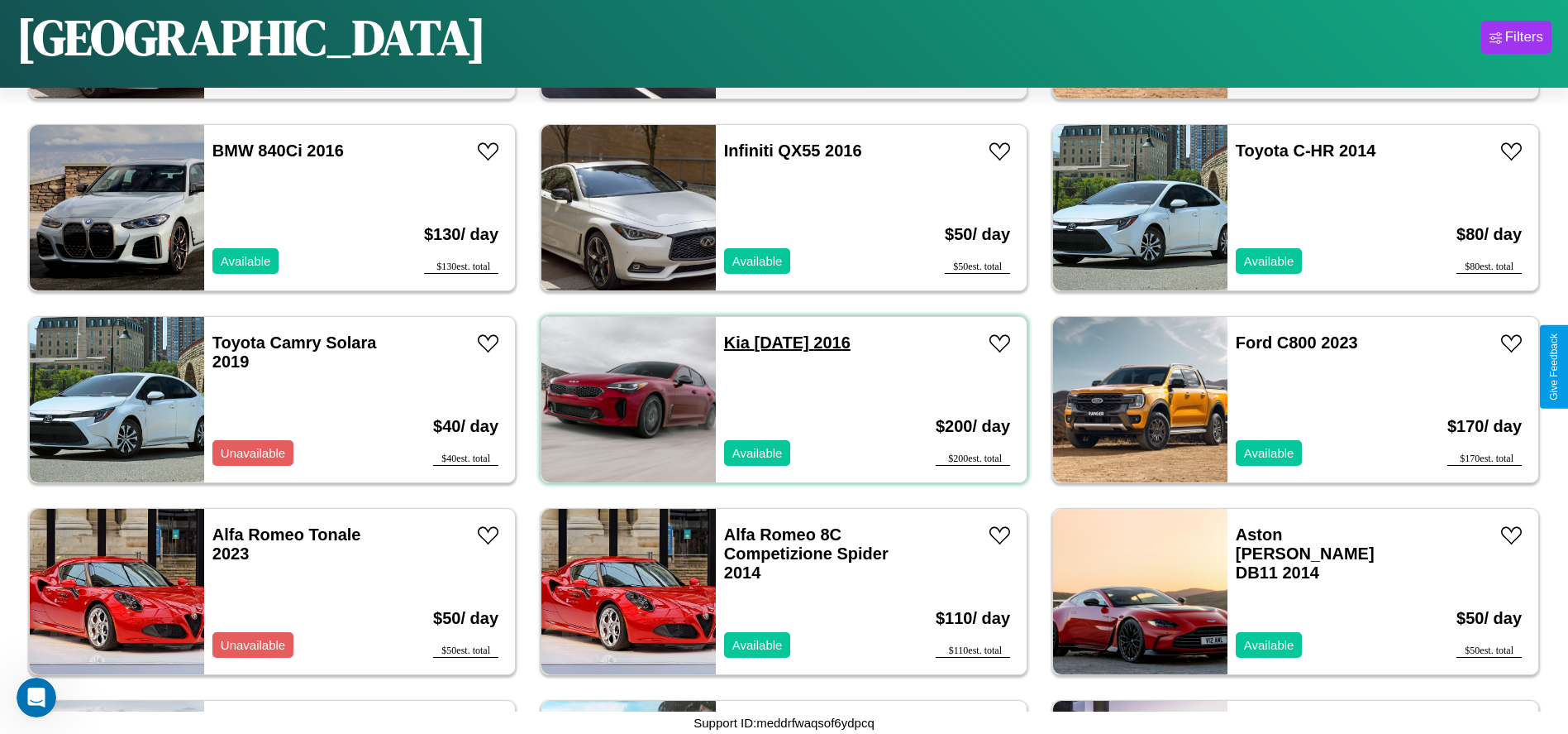
click at [731, 342] on link "Kia Carnival 2016" at bounding box center [787, 342] width 127 height 18
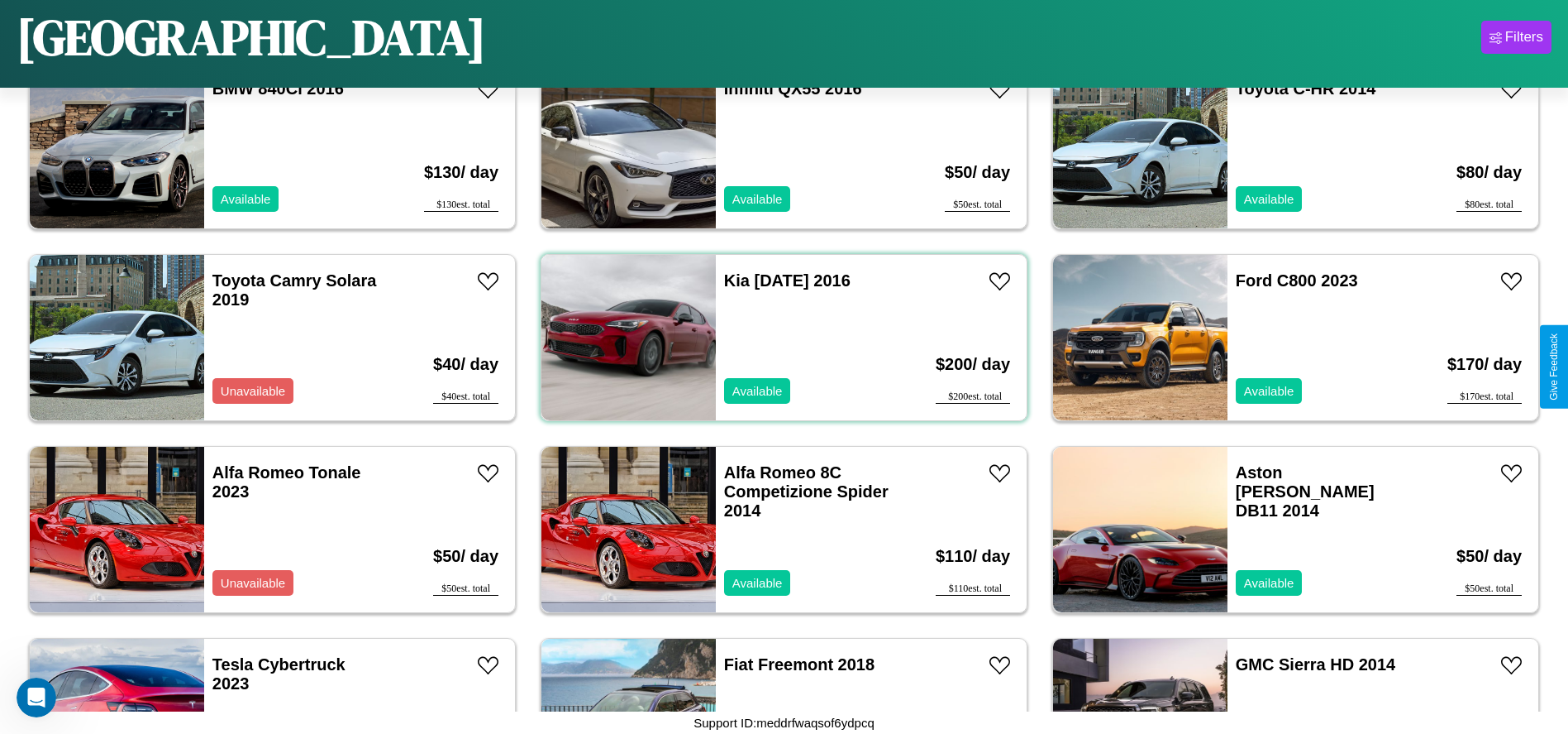
scroll to position [2871, 0]
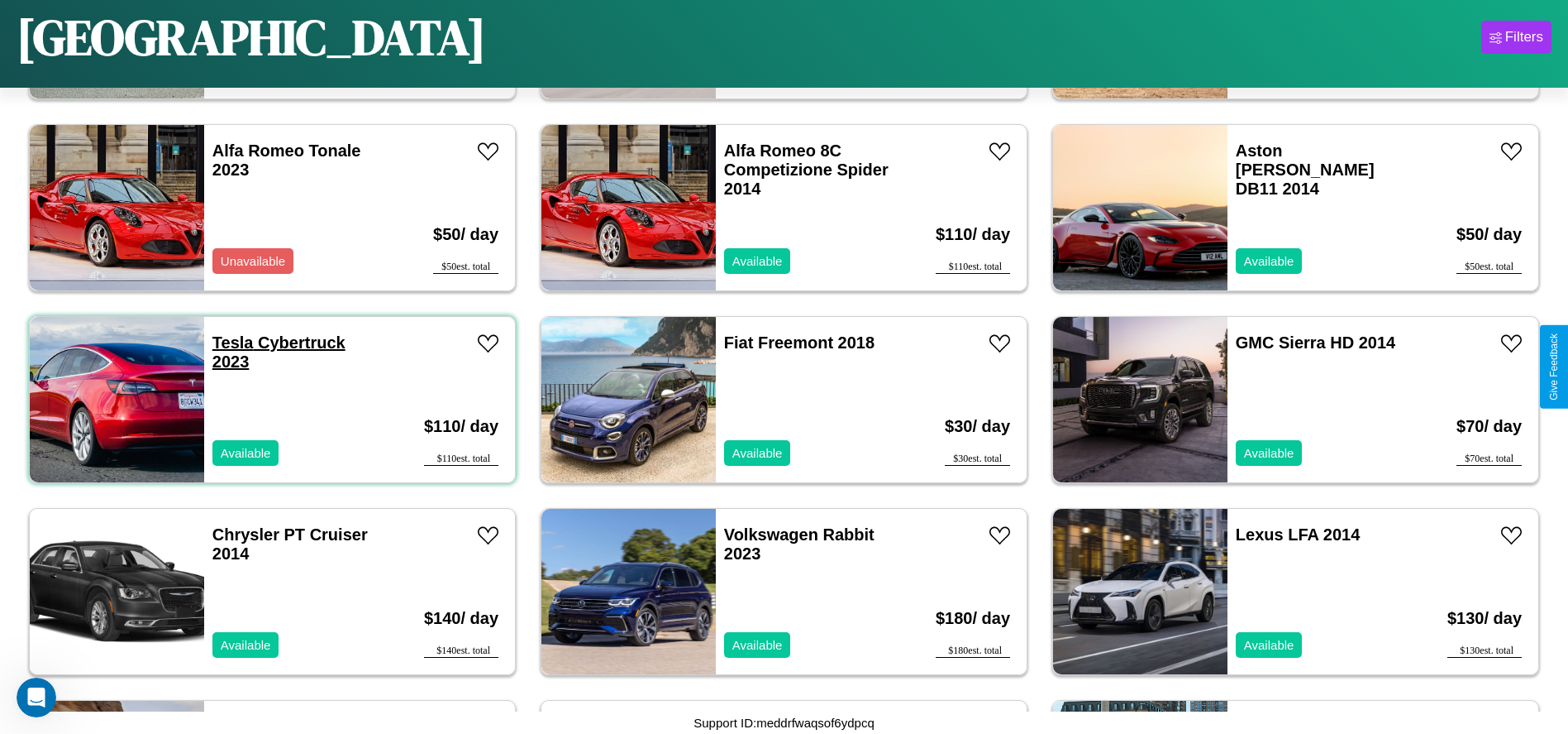
click at [231, 342] on link "Tesla Cybertruck 2023" at bounding box center [279, 352] width 133 height 38
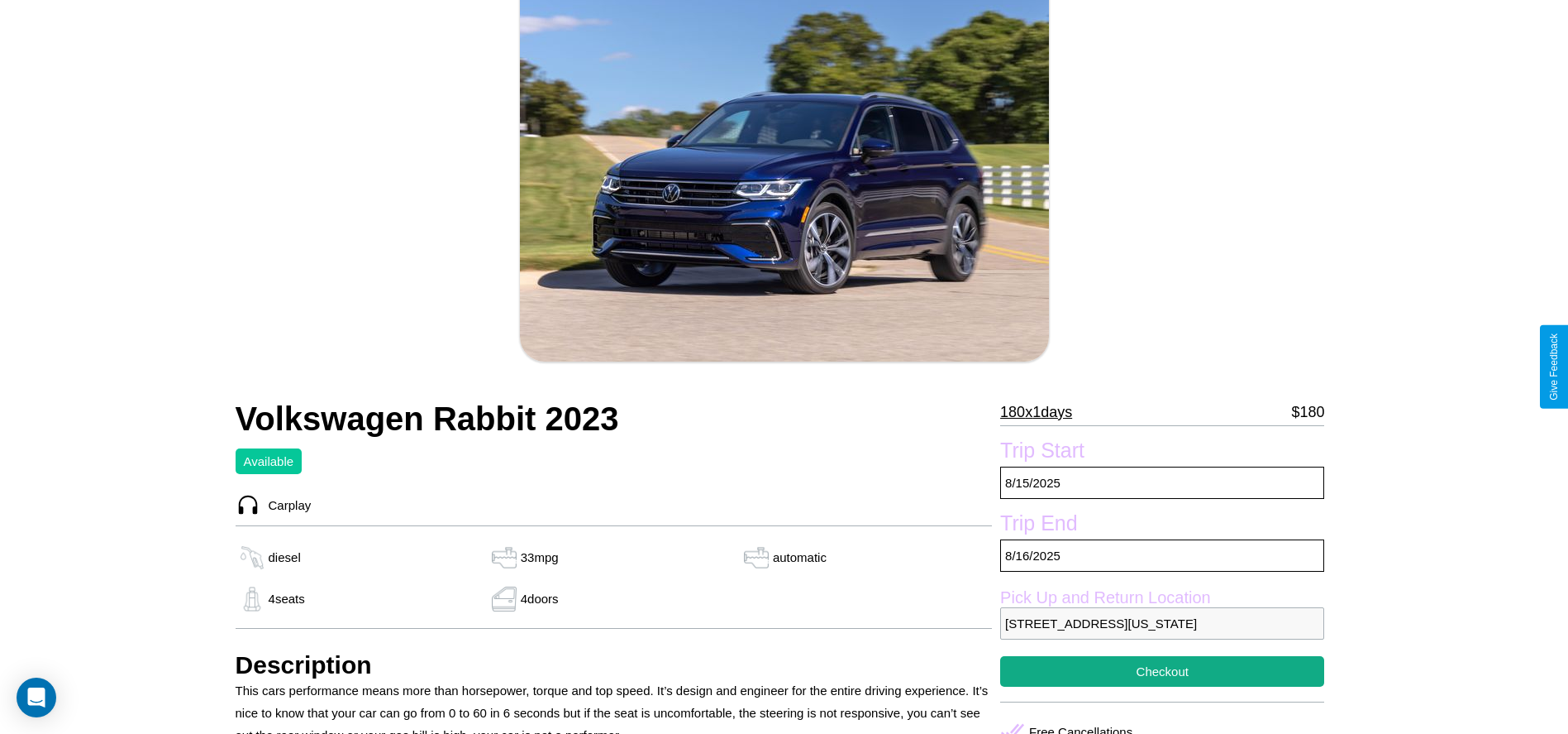
scroll to position [179, 0]
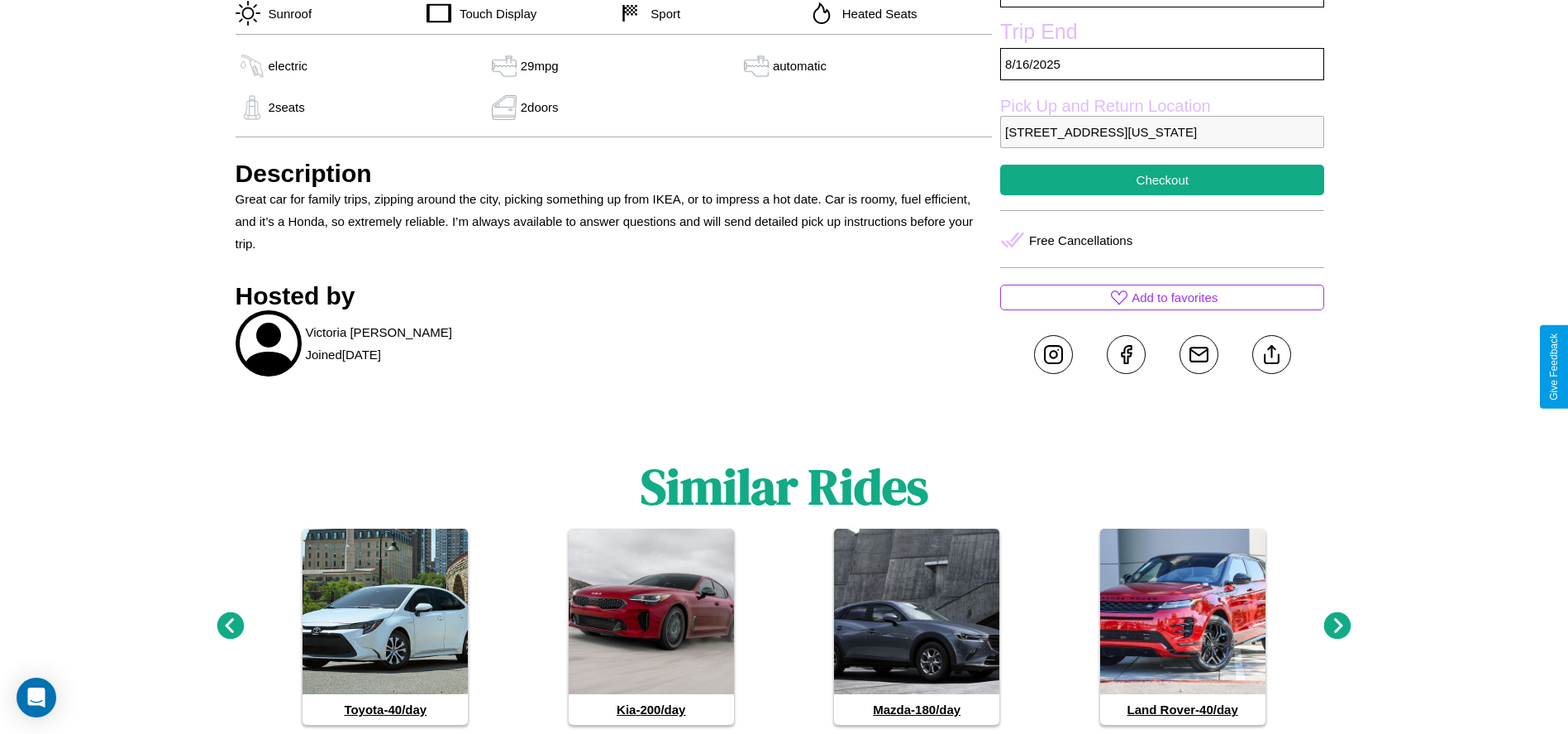
scroll to position [625, 0]
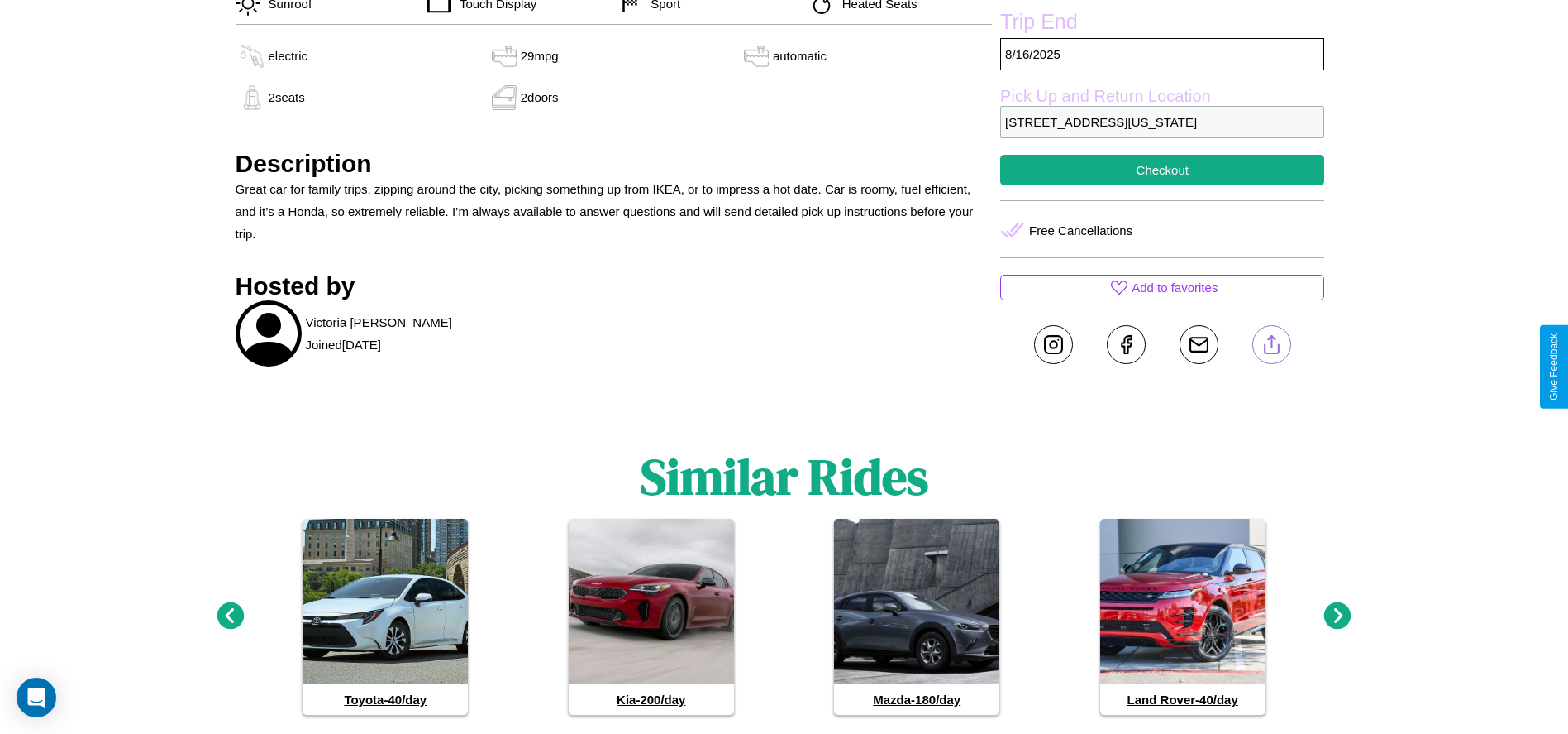
click at [1272, 348] on line at bounding box center [1272, 341] width 0 height 11
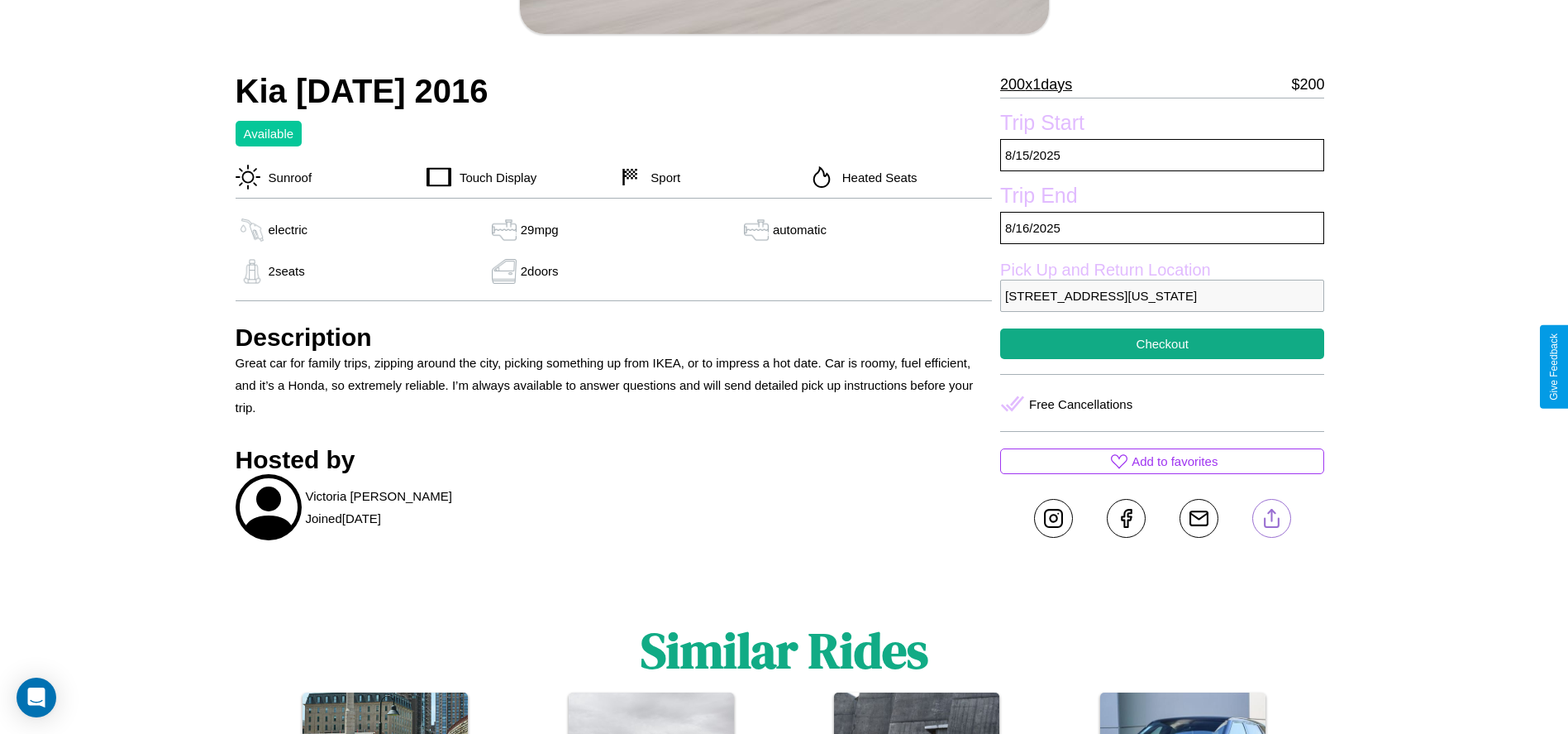
scroll to position [451, 0]
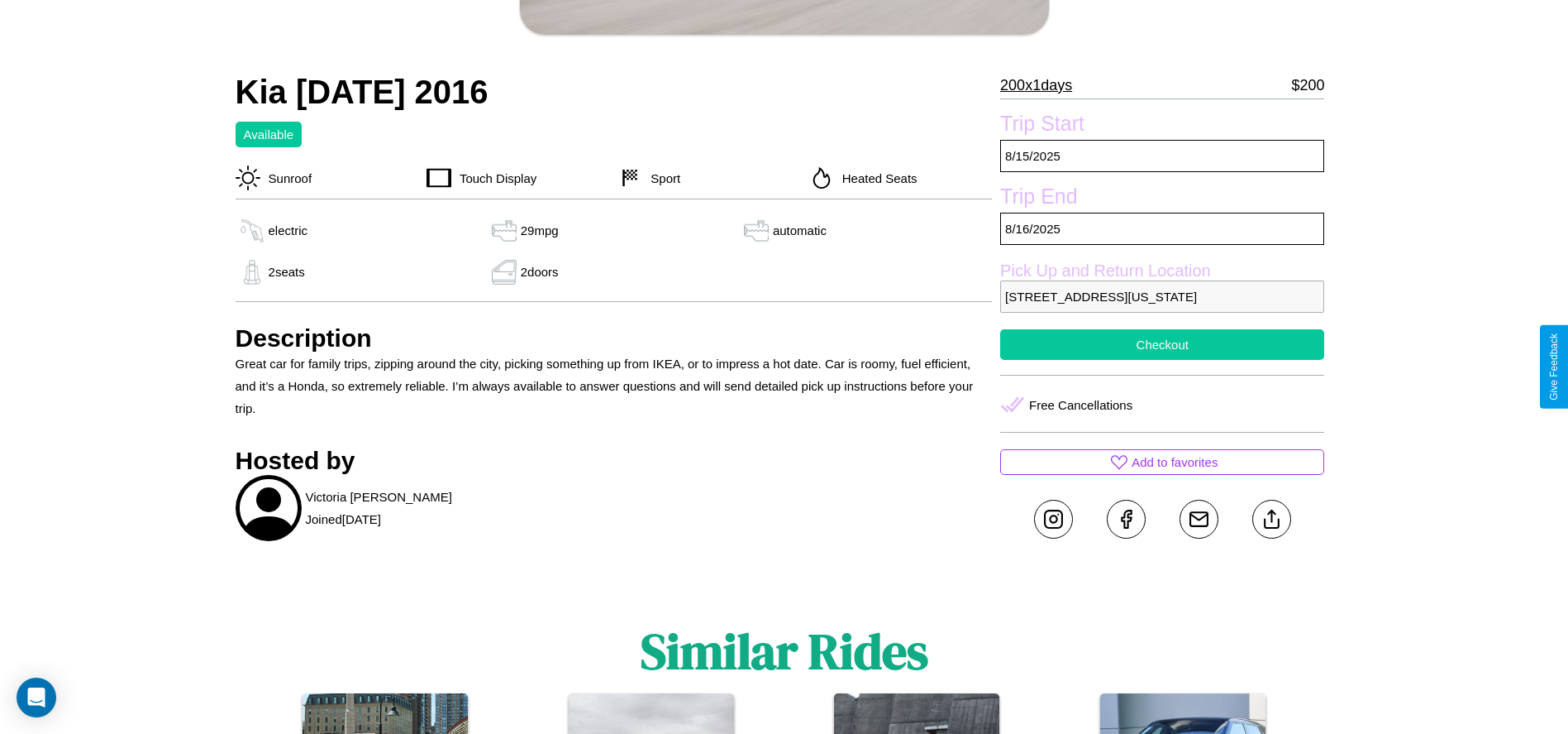
click at [1162, 360] on button "Checkout" at bounding box center [1162, 344] width 324 height 31
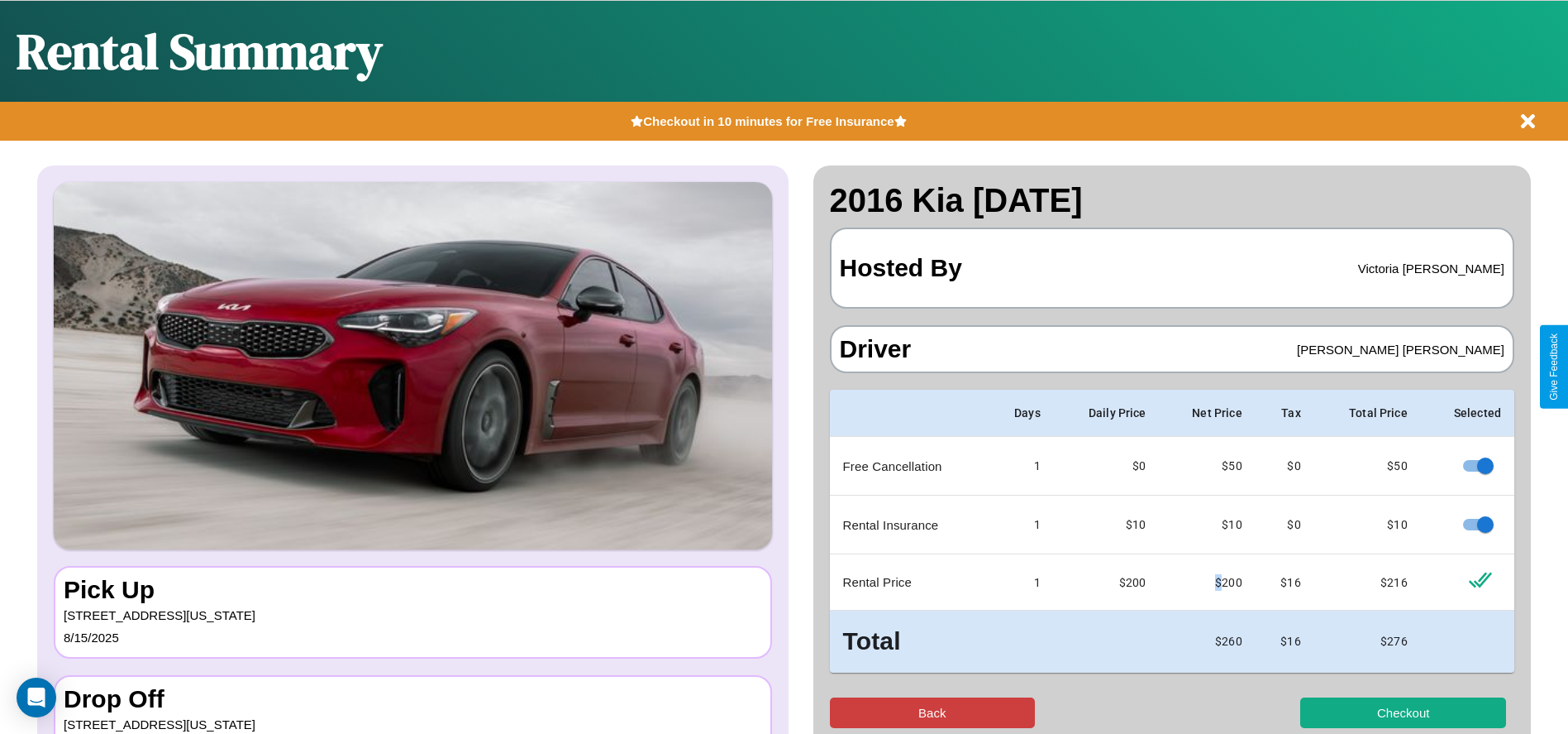
click at [932, 712] on button "Back" at bounding box center [933, 712] width 206 height 31
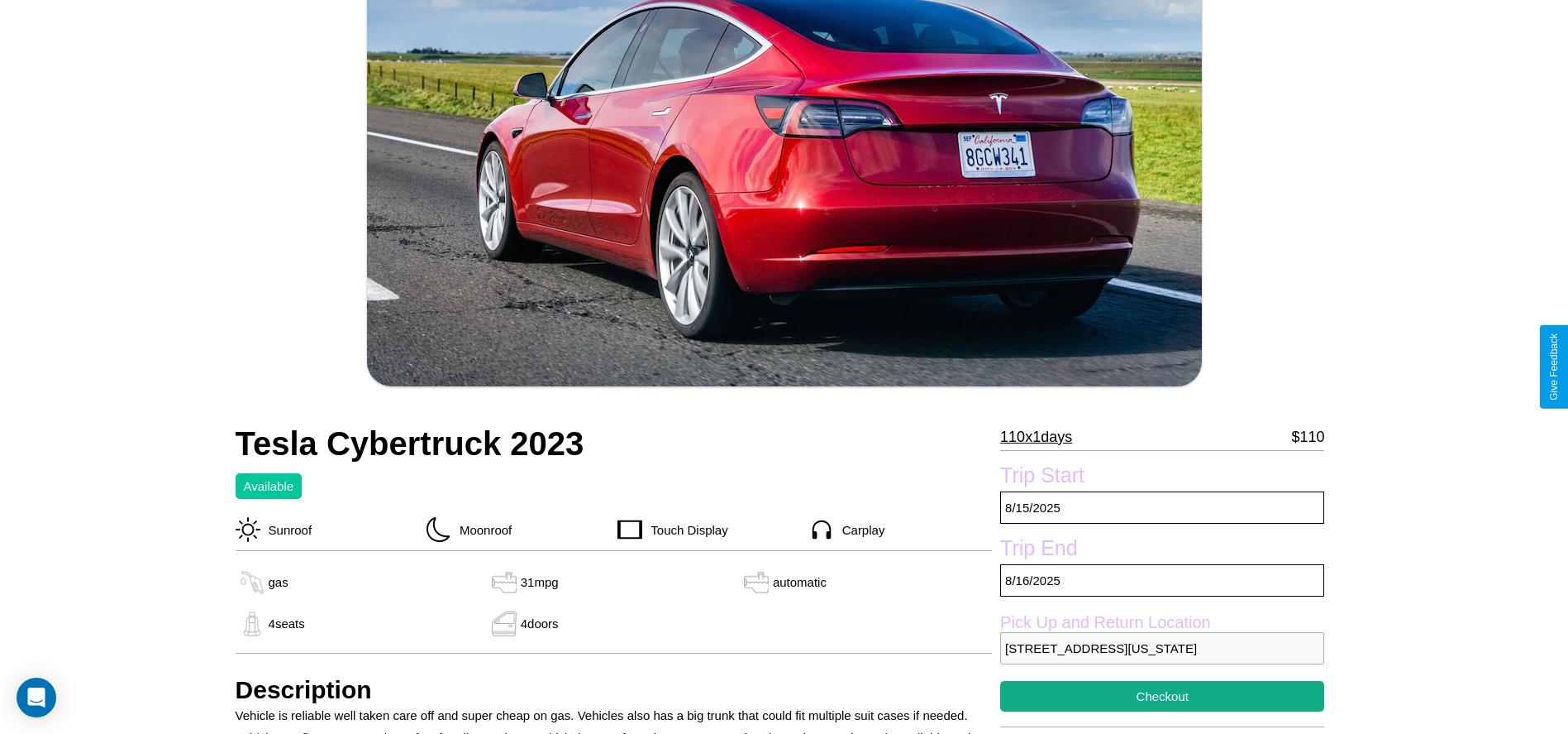
scroll to position [641, 0]
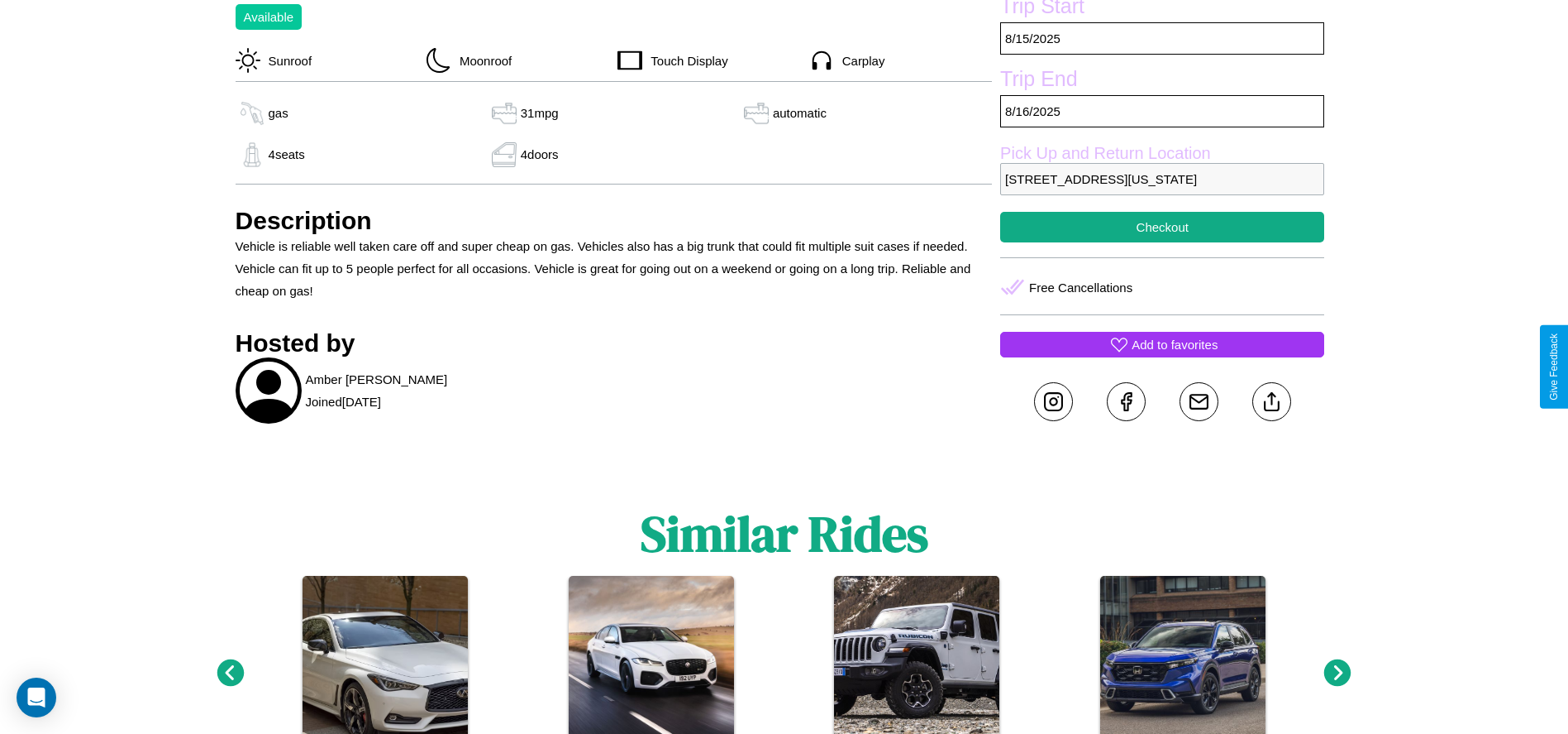
click at [1162, 355] on p "Add to favorites" at bounding box center [1175, 345] width 86 height 23
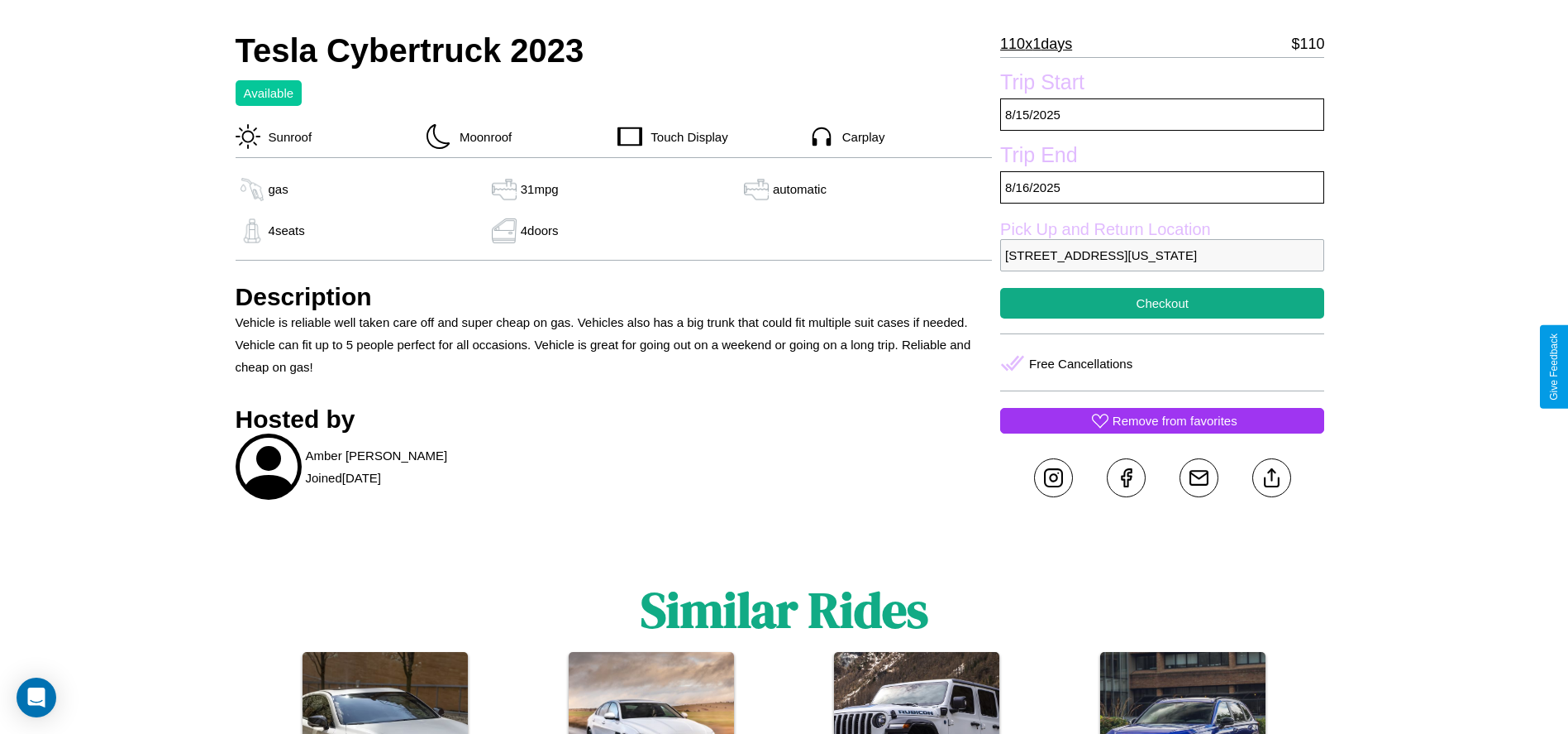
scroll to position [523, 0]
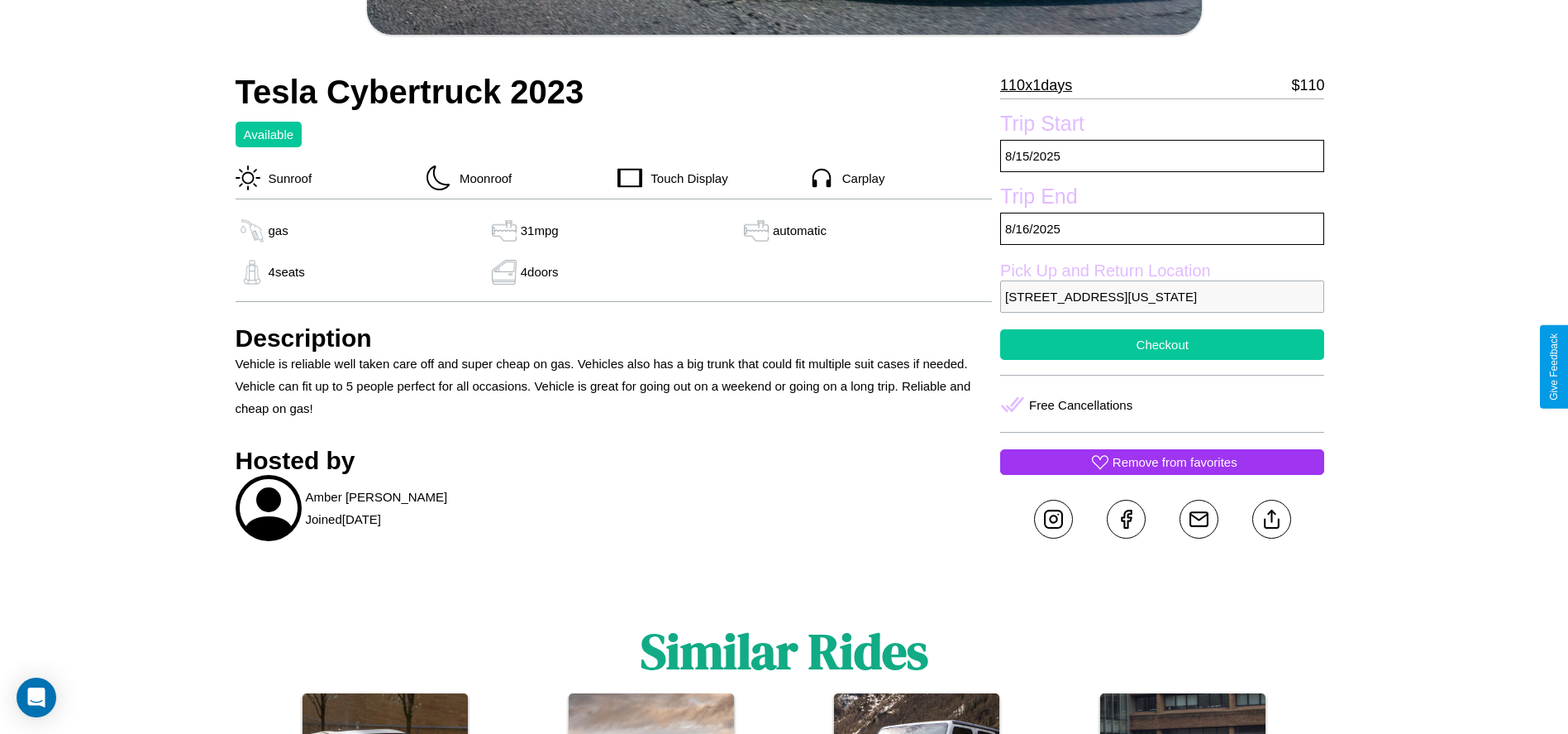
click at [1162, 360] on button "Checkout" at bounding box center [1162, 344] width 324 height 31
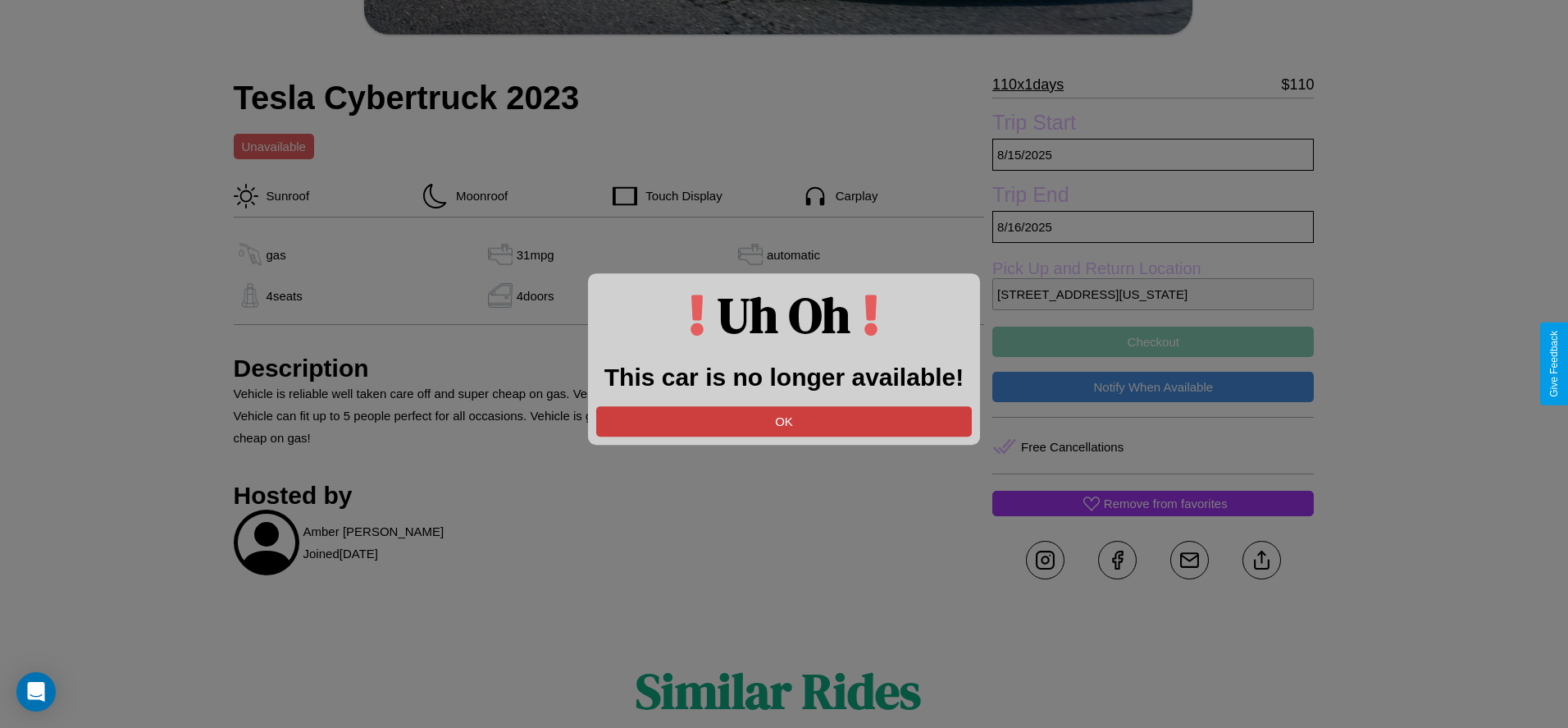
click at [784, 420] on button "OK" at bounding box center [784, 421] width 375 height 31
